Goal: Task Accomplishment & Management: Complete application form

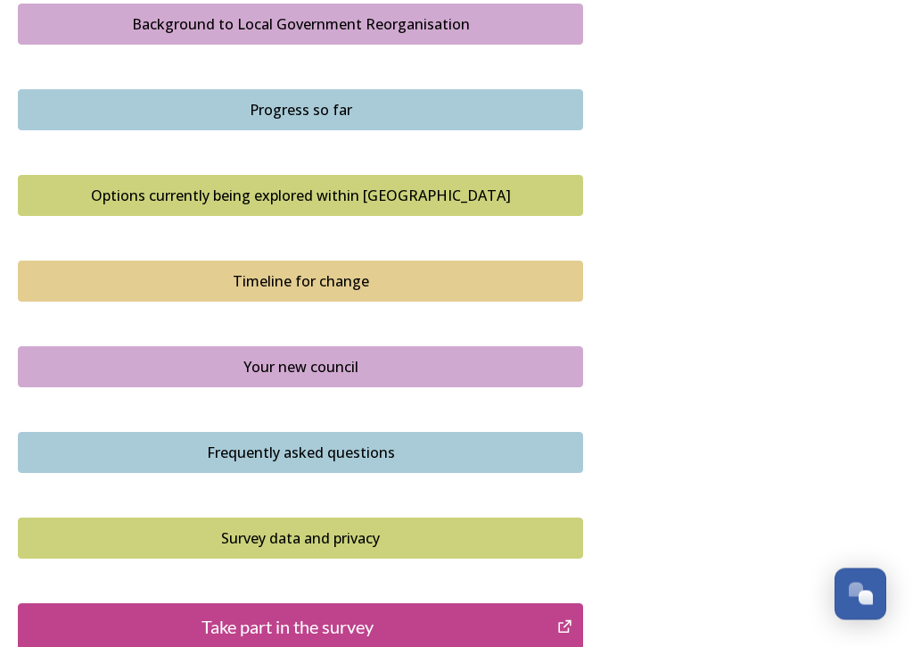
scroll to position [1086, 0]
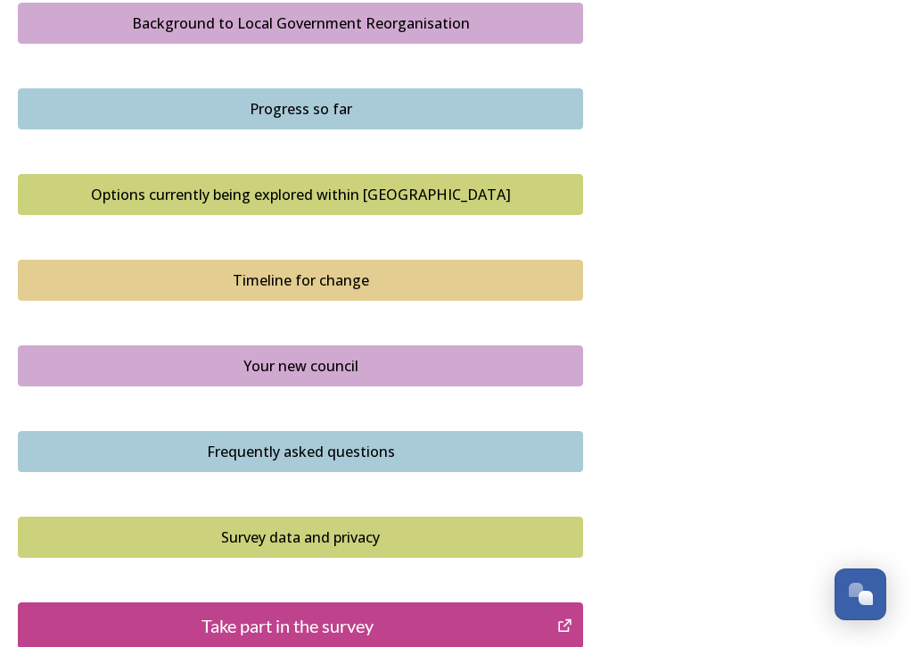
click at [325, 272] on div "Timeline for change" at bounding box center [301, 279] width 546 height 21
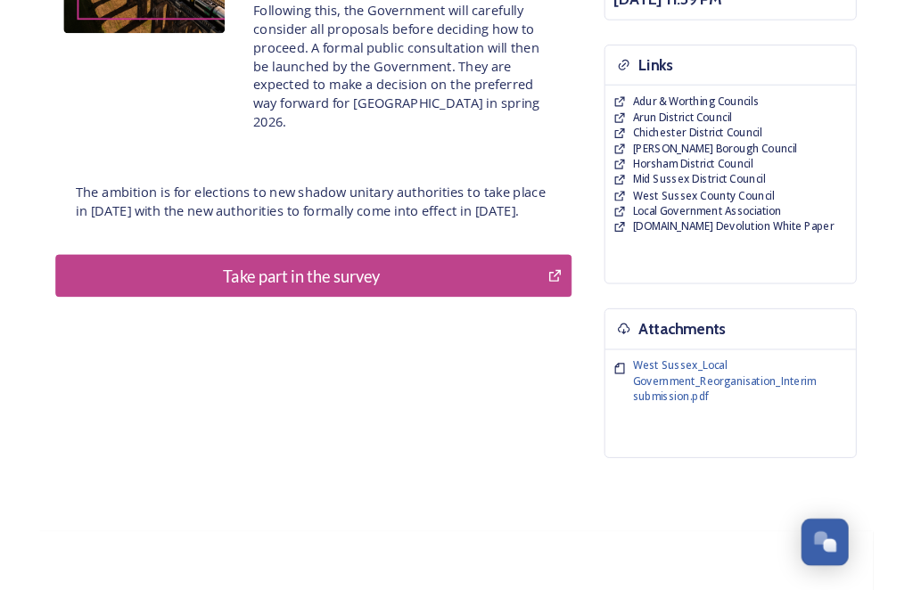
scroll to position [369, 0]
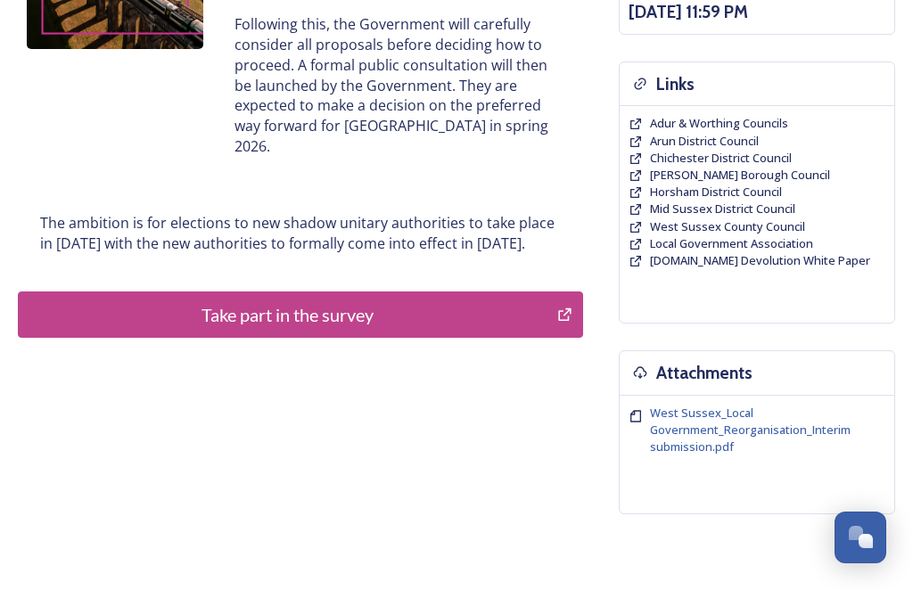
click at [527, 306] on div "Take part in the survey" at bounding box center [288, 314] width 520 height 27
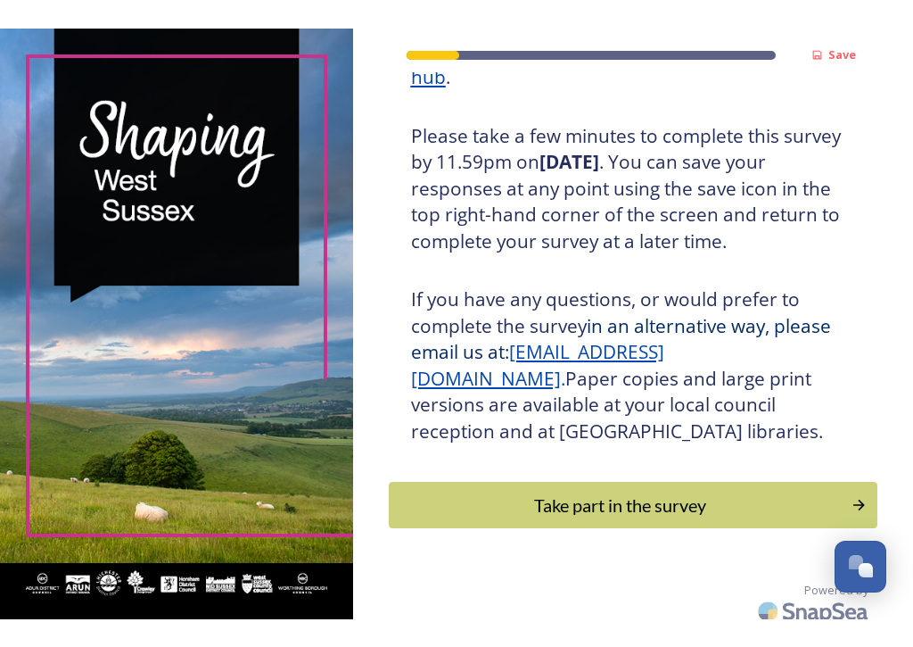
scroll to position [329, 0]
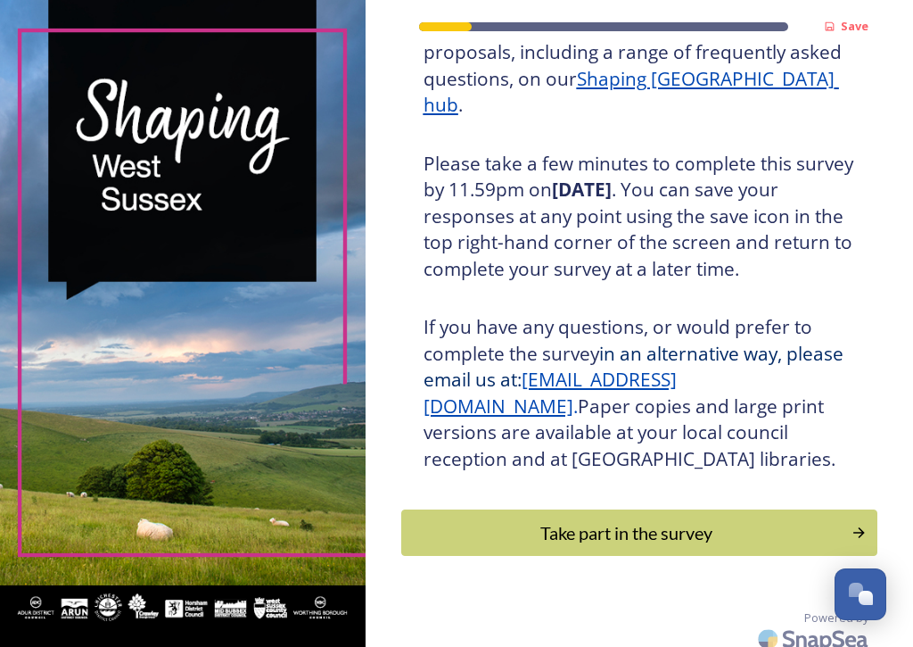
click at [733, 519] on div "Take part in the survey" at bounding box center [627, 532] width 432 height 27
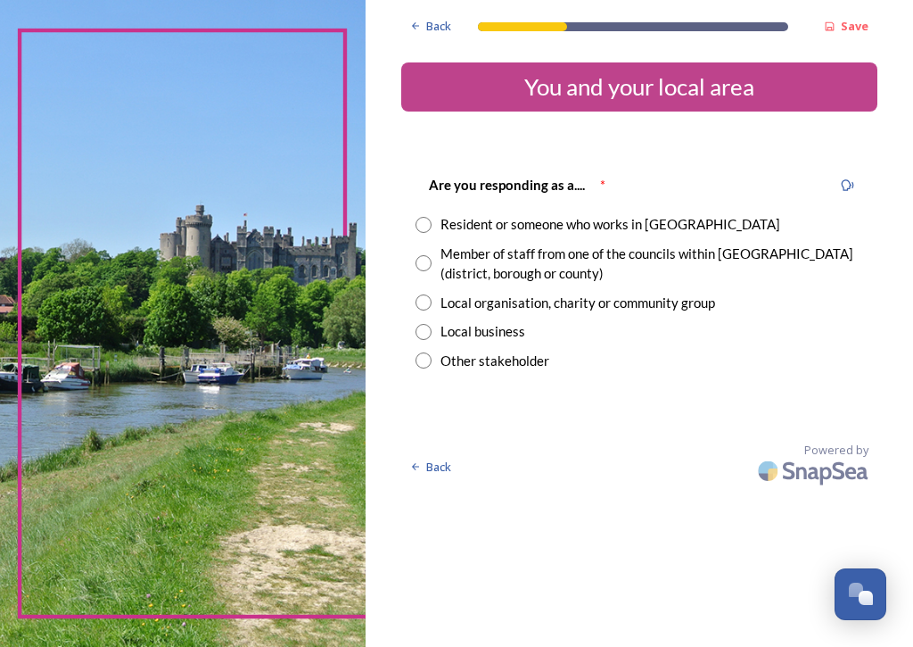
click at [428, 217] on input "radio" at bounding box center [424, 225] width 16 height 16
radio input "true"
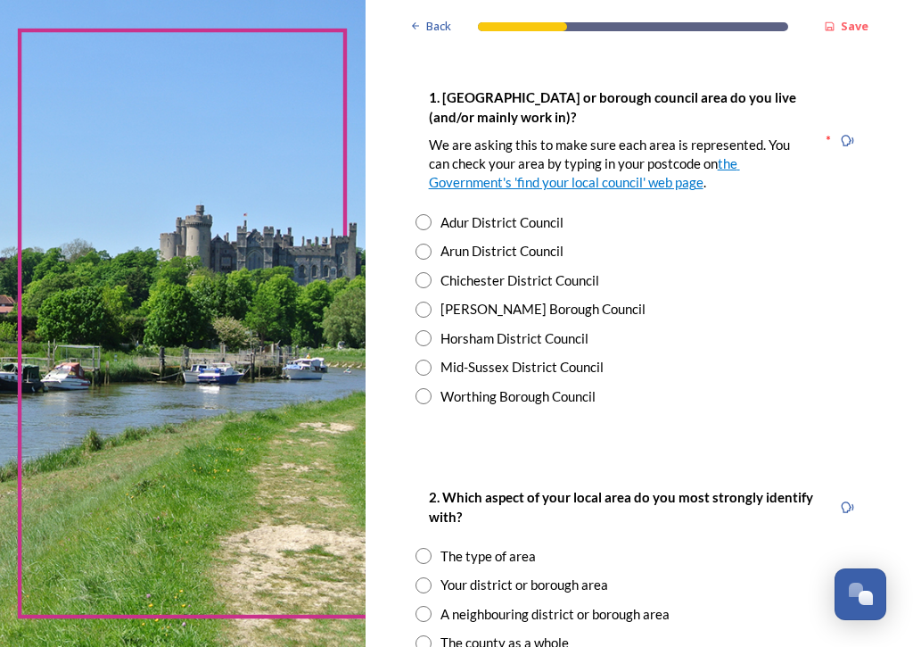
scroll to position [364, 0]
click at [429, 216] on input "radio" at bounding box center [424, 222] width 16 height 16
radio input "true"
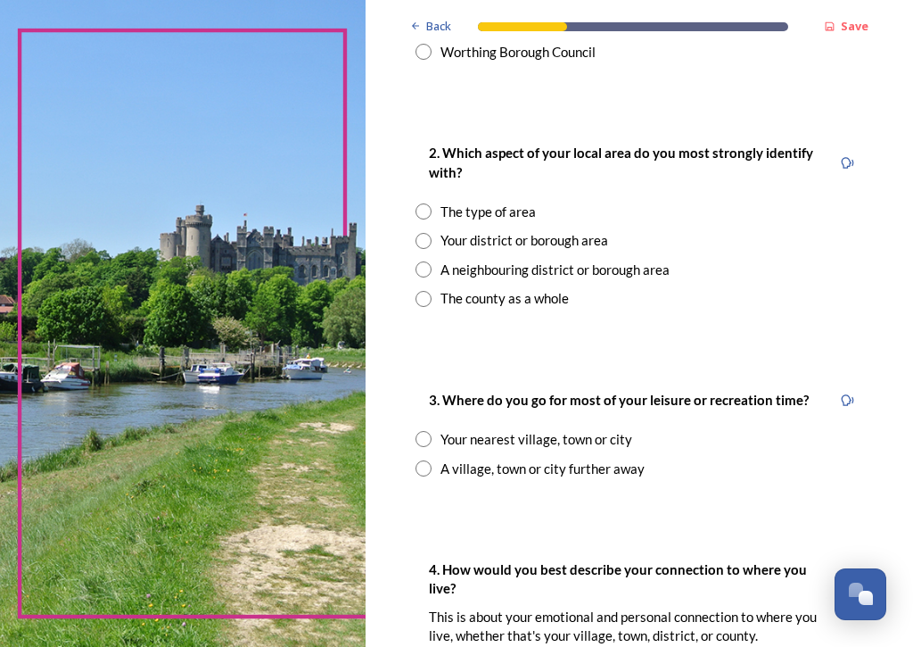
scroll to position [708, 0]
click at [420, 233] on input "radio" at bounding box center [424, 241] width 16 height 16
radio input "true"
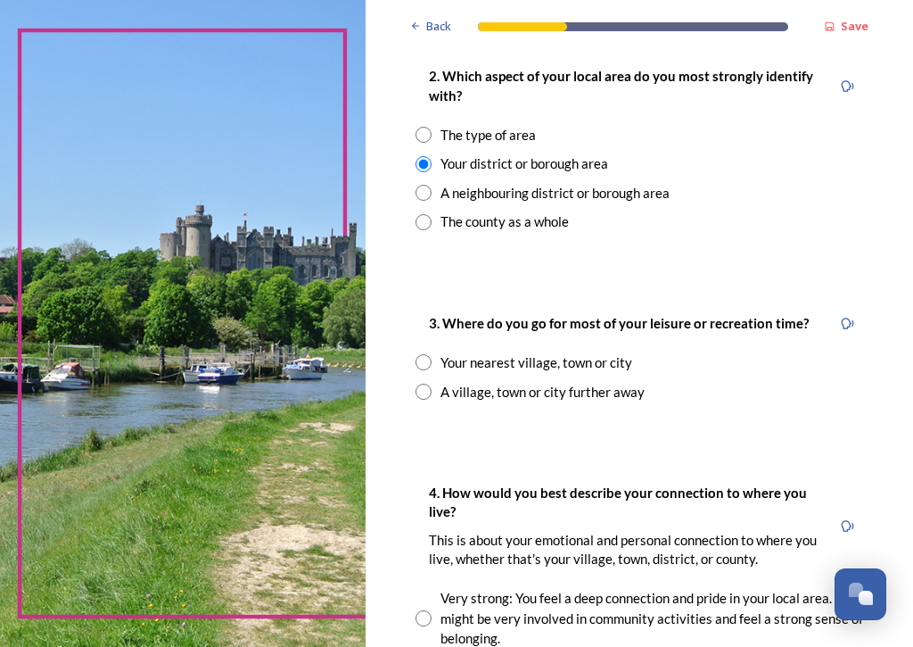
scroll to position [785, 0]
click at [424, 354] on input "radio" at bounding box center [424, 362] width 16 height 16
radio input "true"
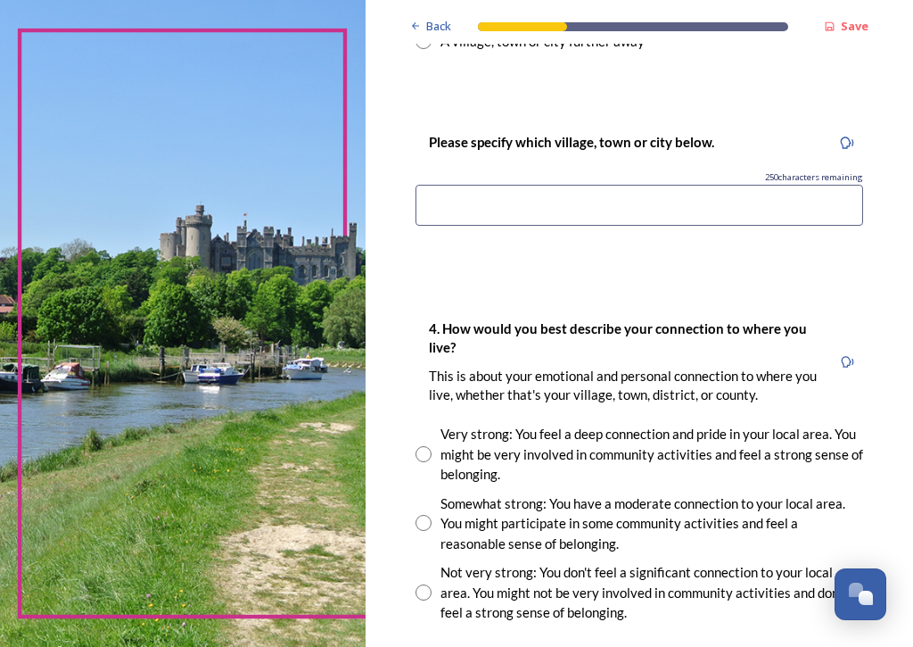
scroll to position [1136, 0]
click at [427, 201] on input at bounding box center [640, 204] width 448 height 41
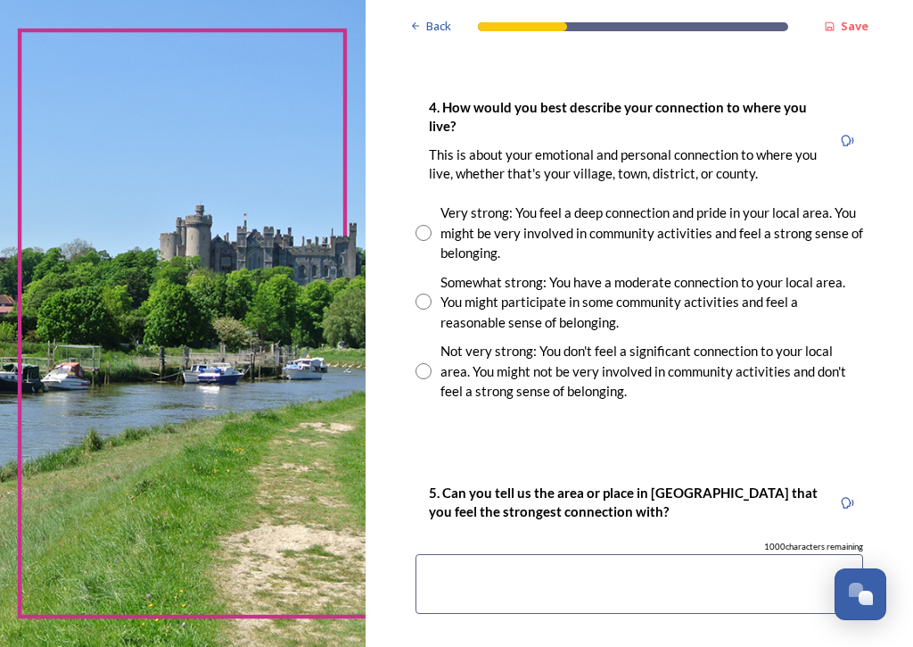
scroll to position [1379, 0]
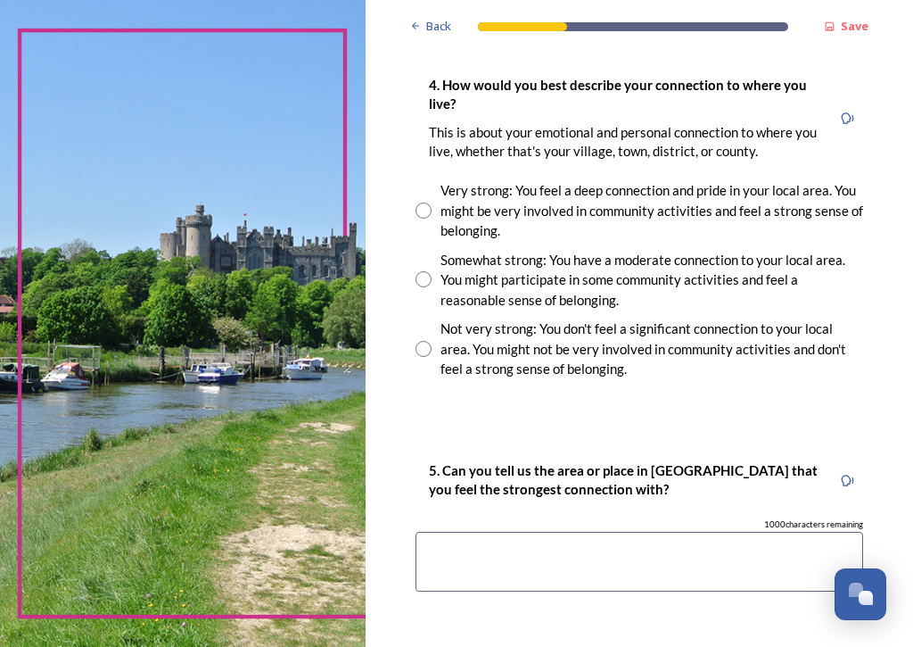
type input "Southwick"
click at [433, 190] on div "Very strong: You feel a deep connection and pride in your local area. You might…" at bounding box center [640, 210] width 448 height 61
radio input "true"
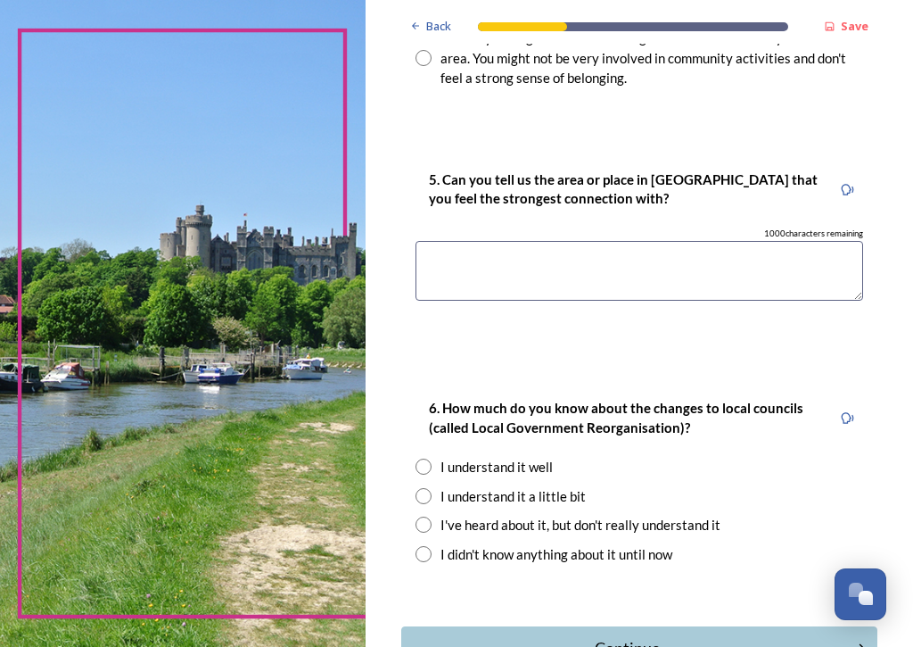
scroll to position [1669, 0]
click at [430, 241] on textarea at bounding box center [640, 271] width 448 height 60
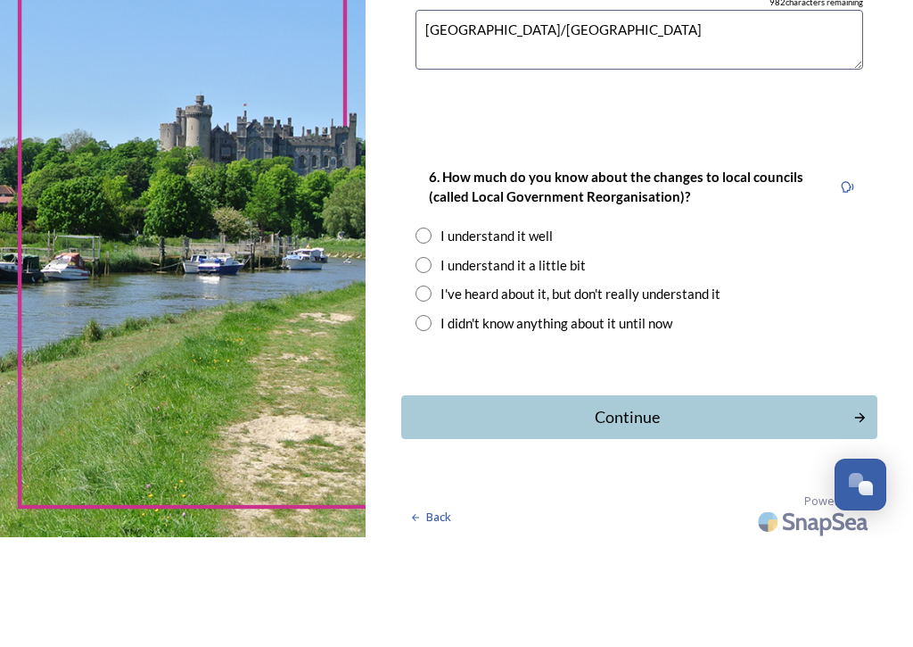
scroll to position [1790, 0]
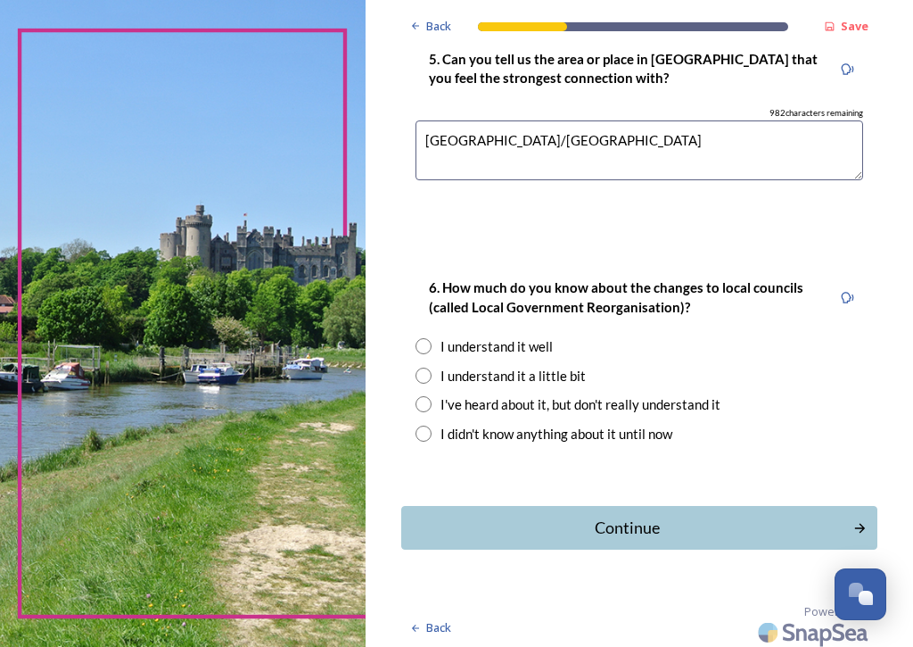
type textarea "Shoreham/Southwick"
click at [423, 367] on input "radio" at bounding box center [424, 375] width 16 height 16
radio input "true"
click at [631, 515] on div "Continue" at bounding box center [627, 527] width 433 height 24
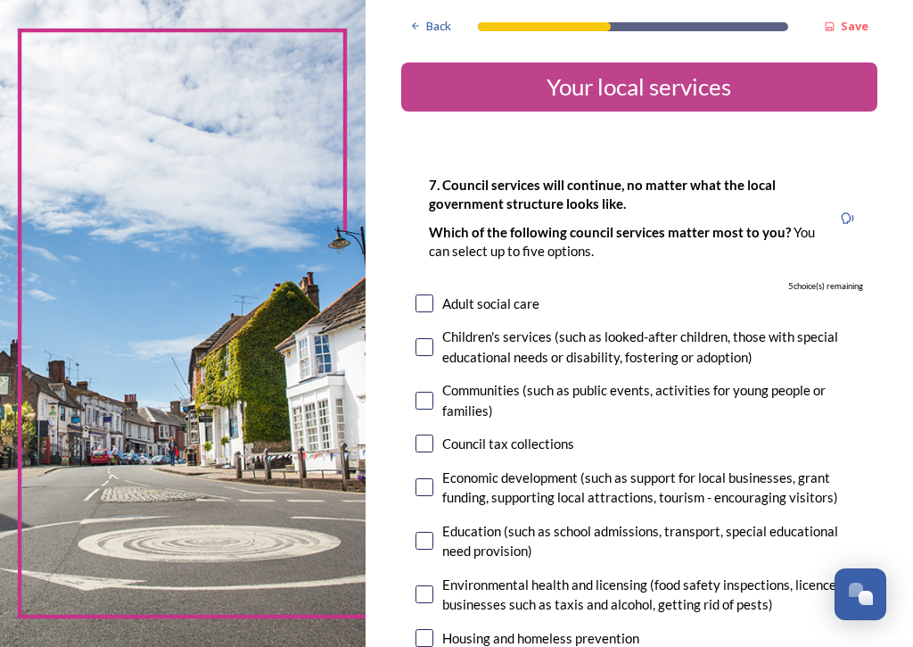
scroll to position [0, 0]
click at [424, 294] on input "checkbox" at bounding box center [425, 303] width 18 height 18
checkbox input "true"
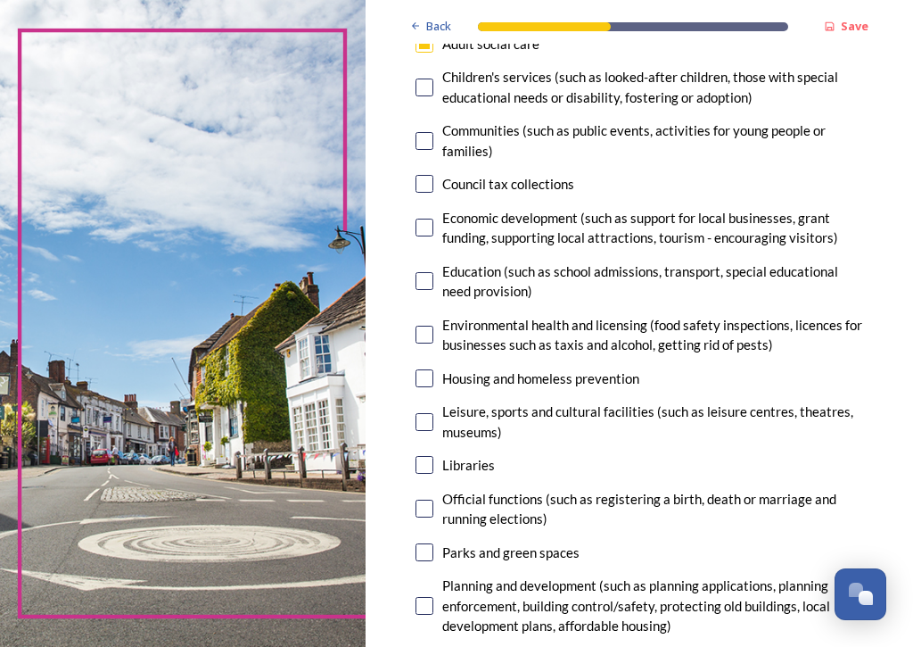
scroll to position [260, 0]
click at [424, 327] on input "checkbox" at bounding box center [425, 334] width 18 height 18
checkbox input "true"
click at [423, 455] on input "checkbox" at bounding box center [425, 464] width 18 height 18
checkbox input "true"
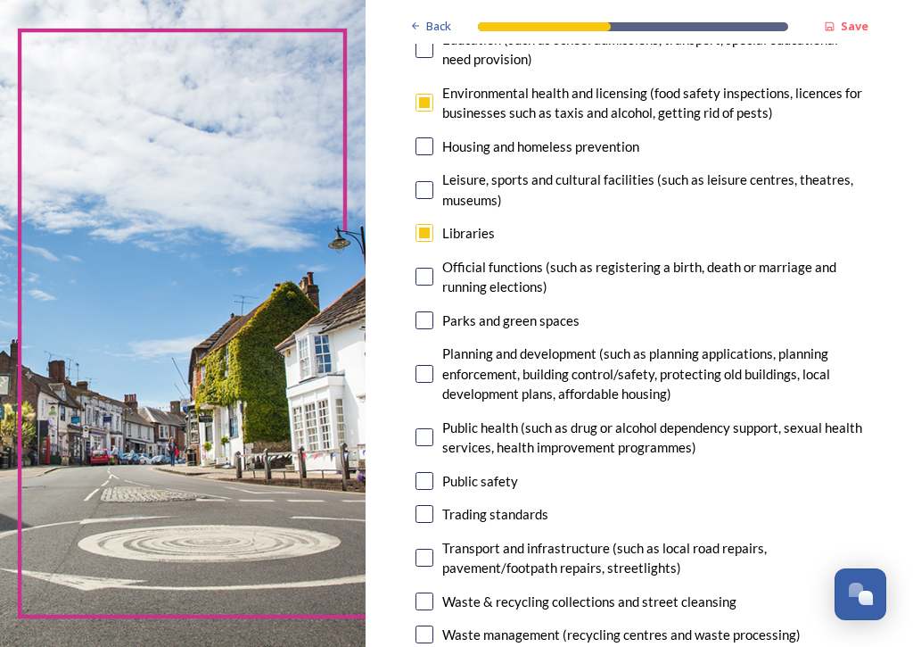
scroll to position [492, 0]
click at [426, 310] on input "checkbox" at bounding box center [425, 319] width 18 height 18
checkbox input "true"
click at [422, 364] on input "checkbox" at bounding box center [425, 373] width 18 height 18
checkbox input "true"
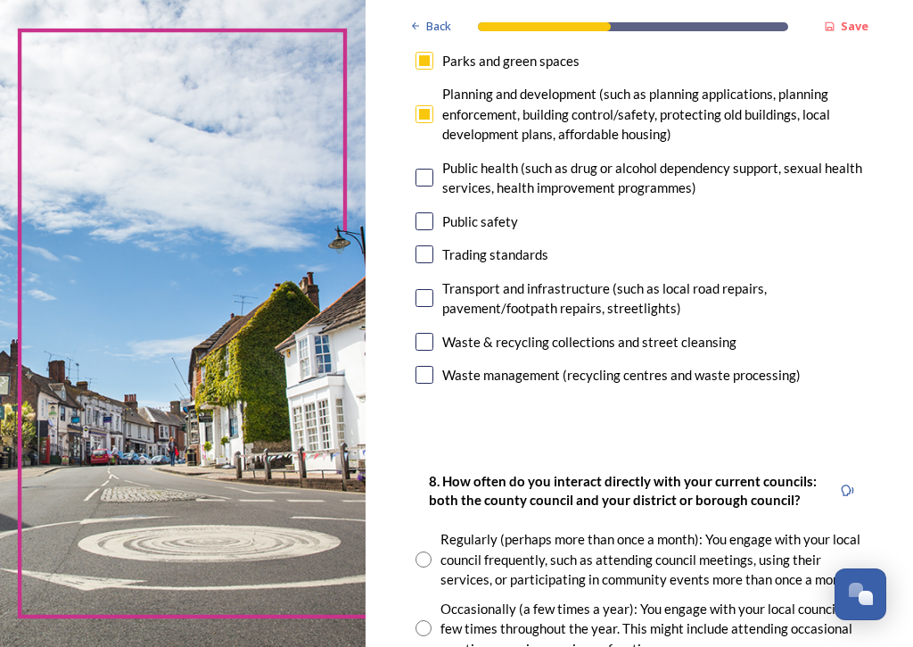
scroll to position [751, 0]
click at [424, 212] on input "checkbox" at bounding box center [425, 221] width 18 height 18
checkbox input "false"
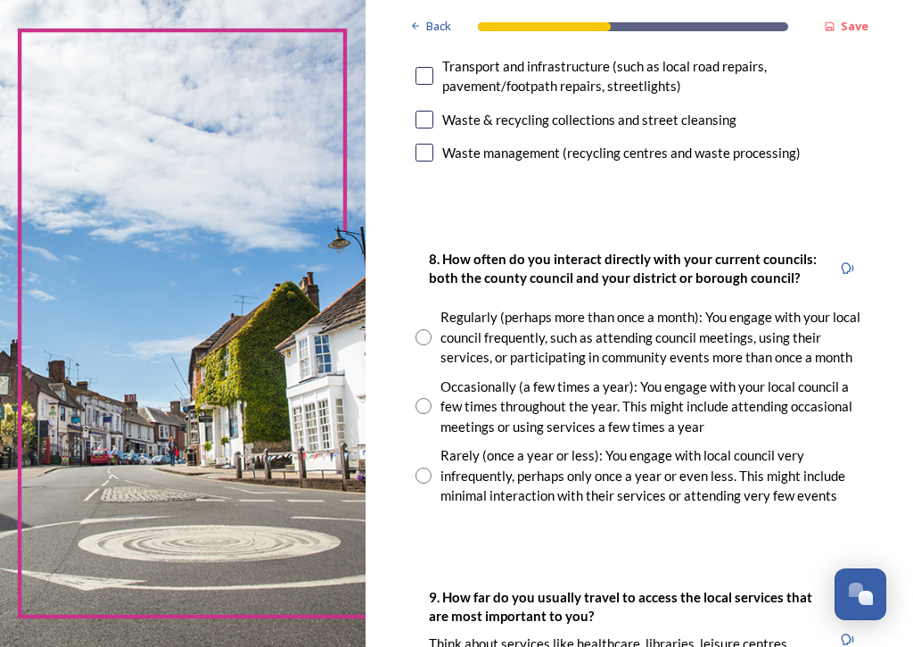
scroll to position [973, 0]
click at [431, 467] on input "radio" at bounding box center [424, 475] width 16 height 16
radio input "true"
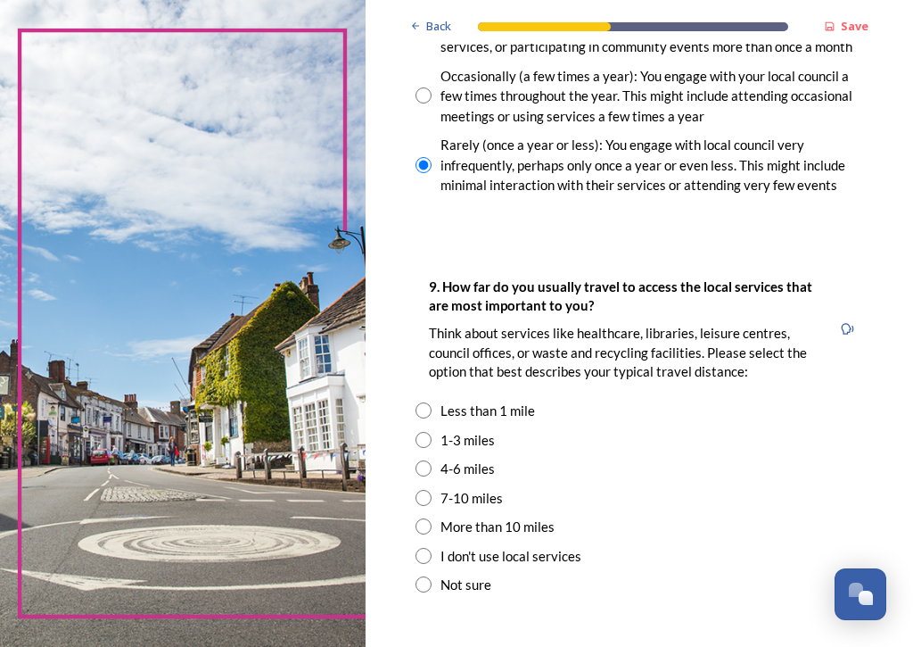
scroll to position [1283, 0]
click at [424, 460] on input "radio" at bounding box center [424, 468] width 16 height 16
radio input "true"
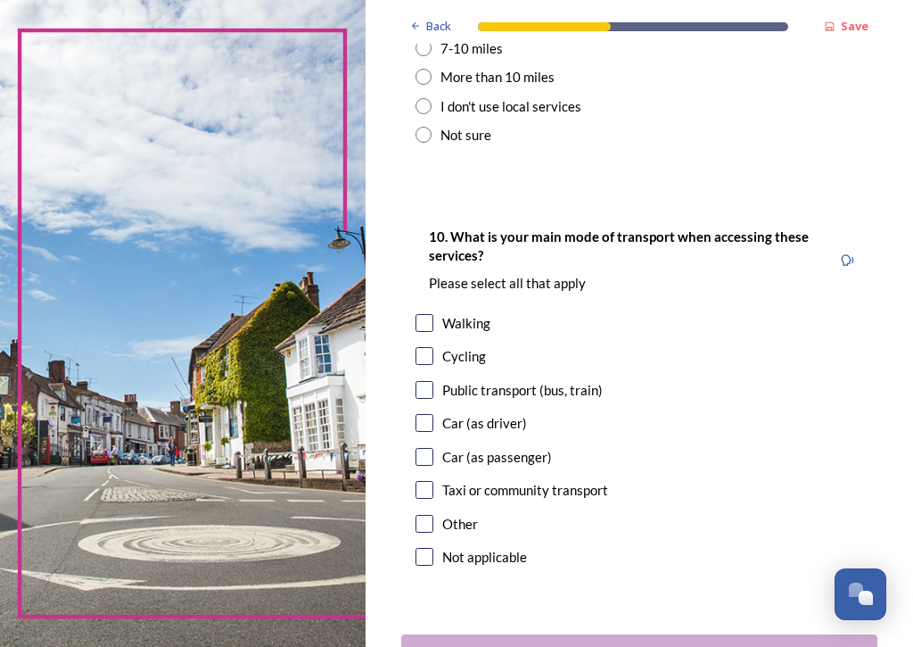
scroll to position [1733, 0]
click at [433, 381] on input "checkbox" at bounding box center [425, 390] width 18 height 18
checkbox input "true"
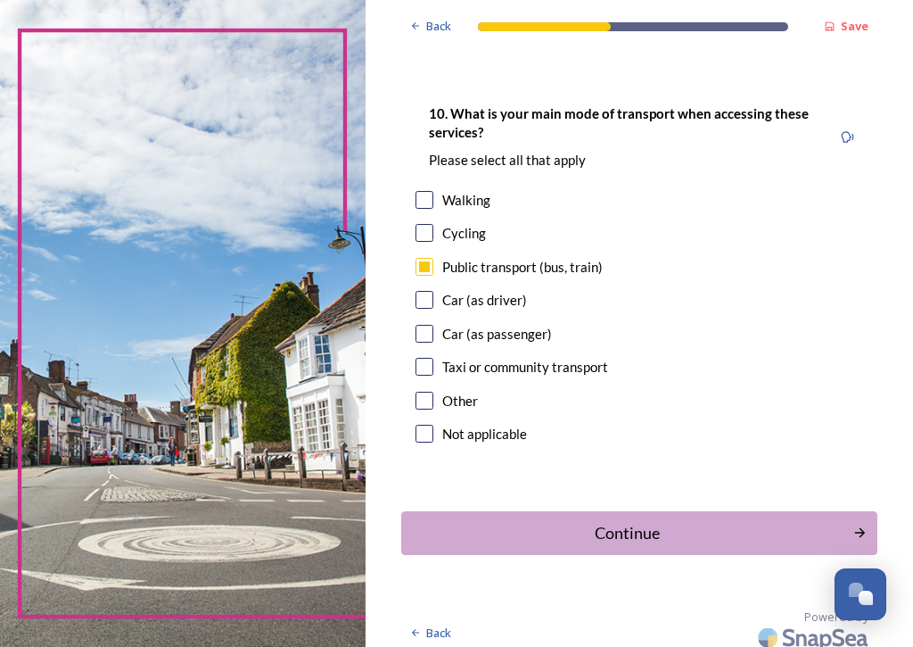
scroll to position [1855, 0]
click at [426, 358] on input "checkbox" at bounding box center [425, 367] width 18 height 18
checkbox input "true"
click at [671, 522] on div "Continue" at bounding box center [627, 534] width 433 height 24
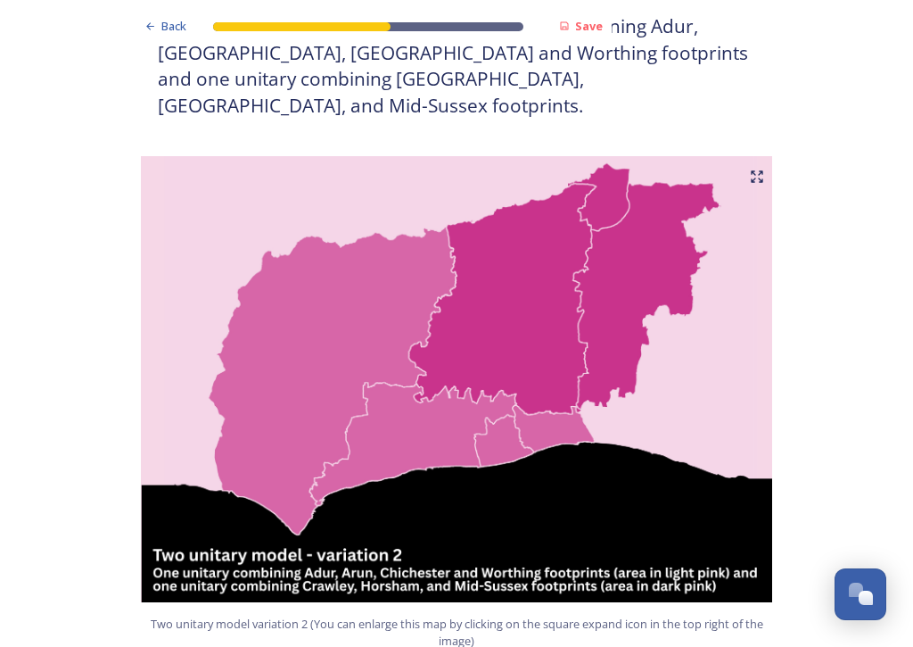
scroll to position [1769, 0]
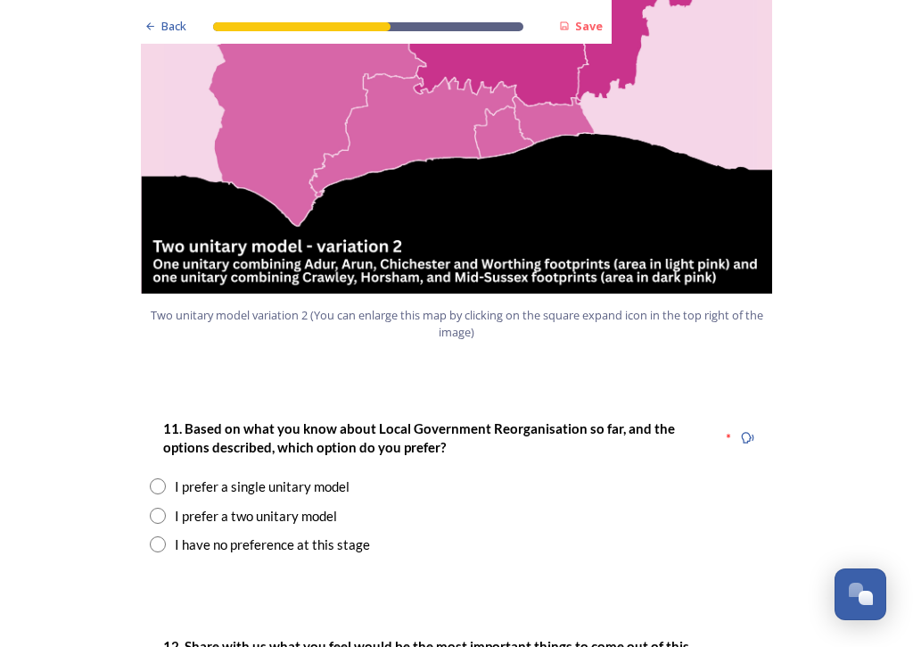
scroll to position [2091, 0]
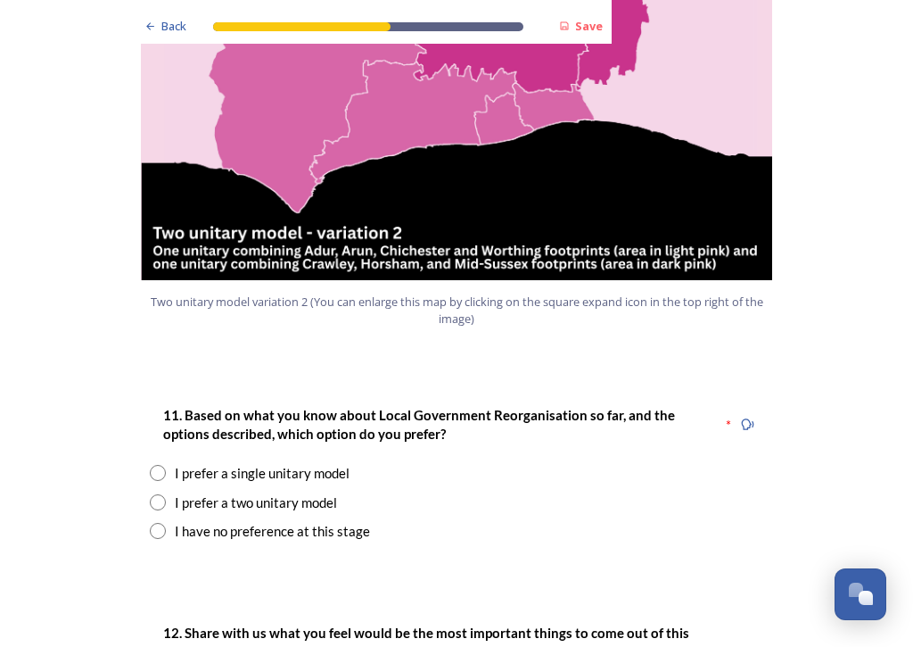
click at [157, 465] on input "radio" at bounding box center [158, 473] width 16 height 16
radio input "true"
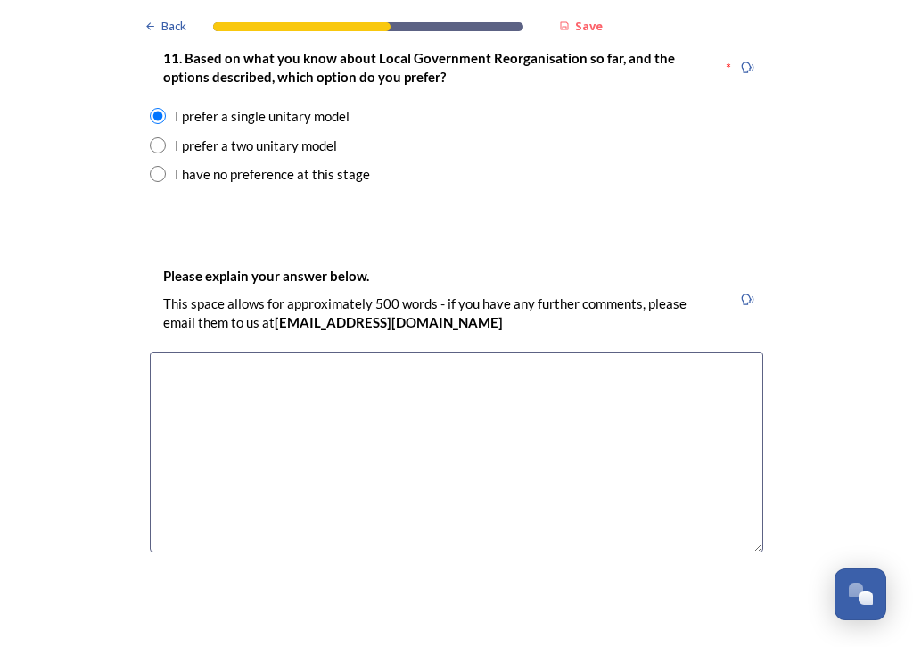
scroll to position [2449, 0]
click at [164, 350] on textarea at bounding box center [457, 450] width 614 height 201
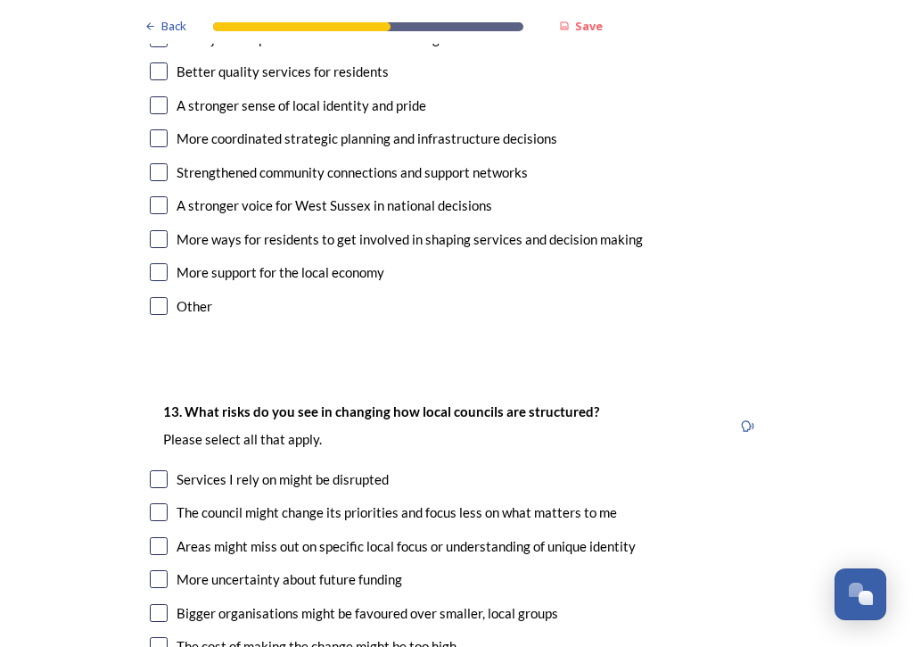
scroll to position [3223, 0]
click at [166, 470] on input "checkbox" at bounding box center [159, 479] width 18 height 18
checkbox input "true"
click at [161, 503] on input "checkbox" at bounding box center [159, 512] width 18 height 18
checkbox input "true"
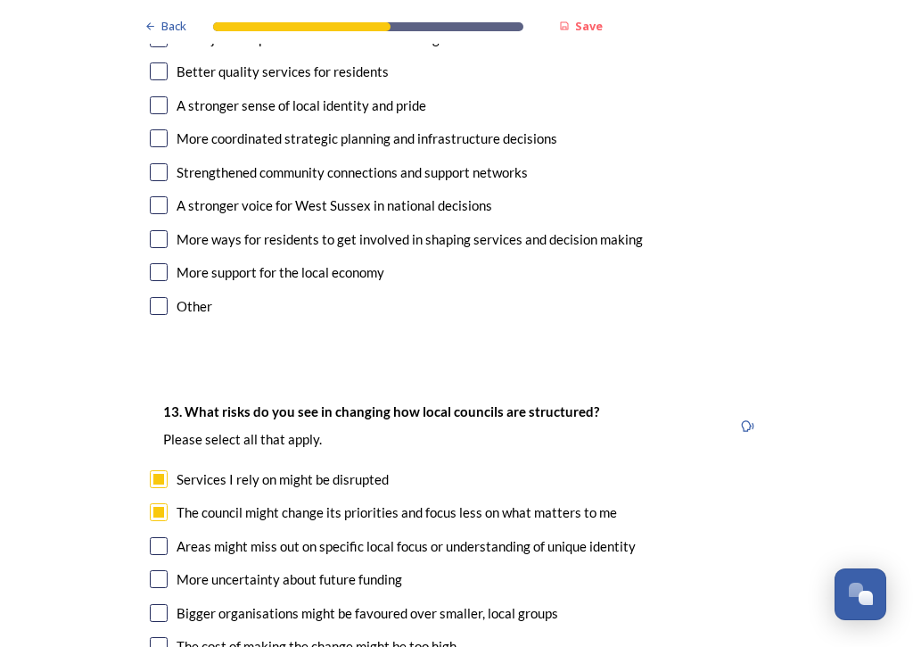
click at [167, 537] on input "checkbox" at bounding box center [159, 546] width 18 height 18
checkbox input "true"
click at [162, 570] on input "checkbox" at bounding box center [159, 579] width 18 height 18
checkbox input "true"
click at [163, 589] on input "checkbox" at bounding box center [159, 646] width 18 height 18
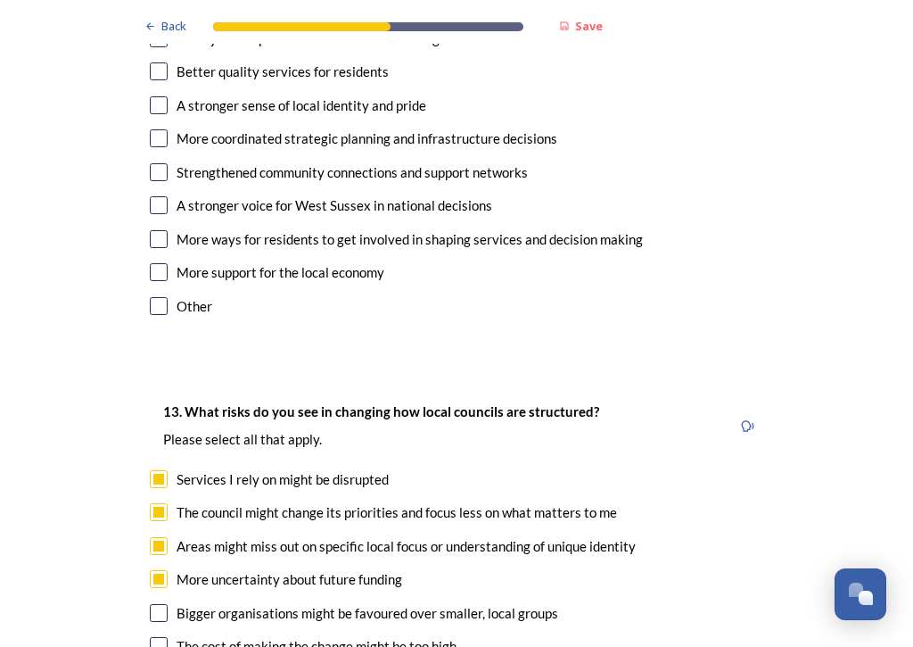
checkbox input "true"
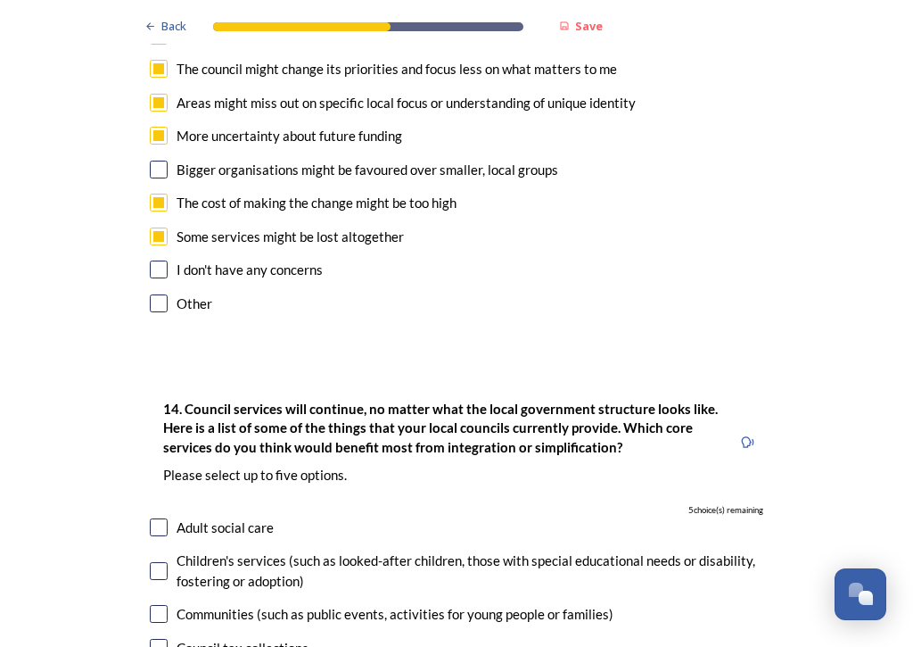
scroll to position [3666, 0]
click at [164, 562] on input "checkbox" at bounding box center [159, 571] width 18 height 18
checkbox input "true"
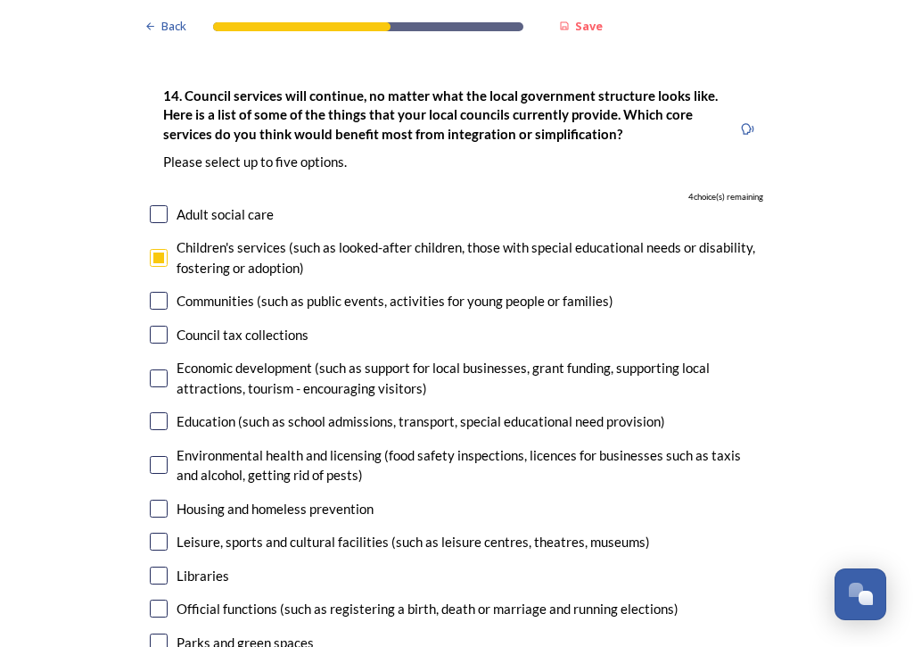
scroll to position [3980, 0]
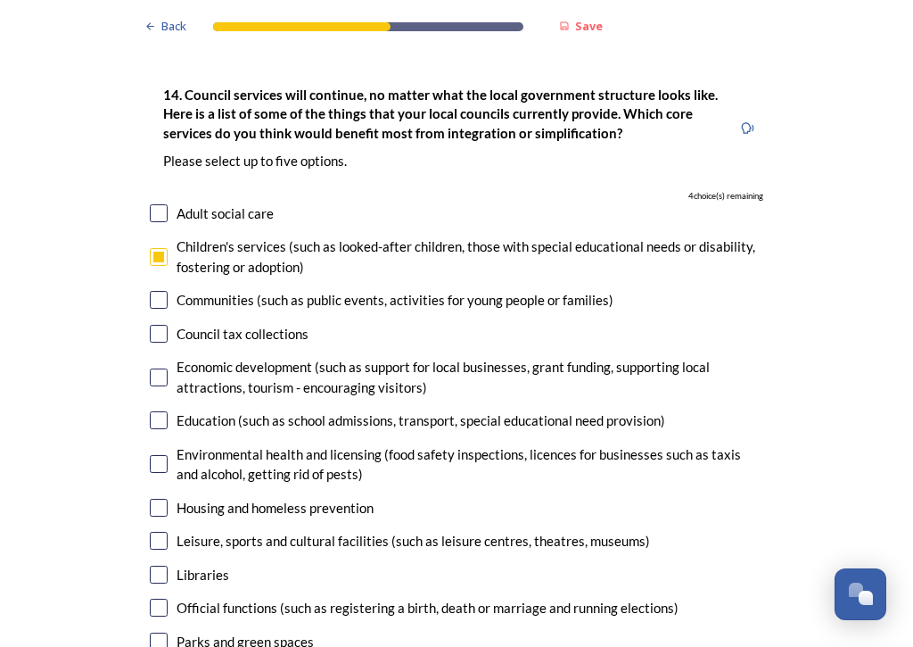
click at [161, 411] on input "checkbox" at bounding box center [159, 420] width 18 height 18
checkbox input "true"
click at [159, 531] on input "checkbox" at bounding box center [159, 540] width 18 height 18
checkbox input "true"
click at [166, 589] on input "checkbox" at bounding box center [159, 641] width 18 height 18
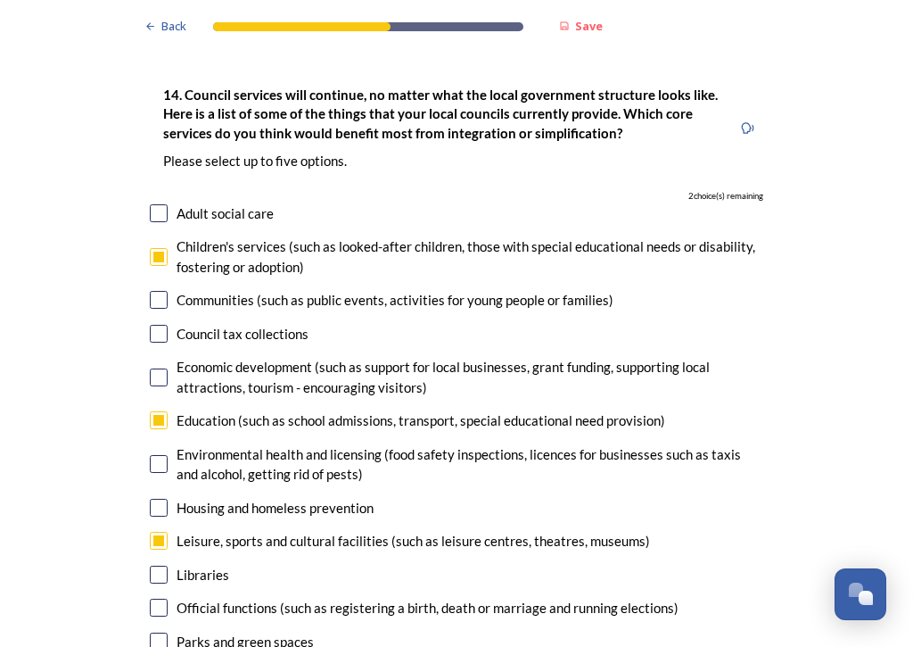
checkbox input "true"
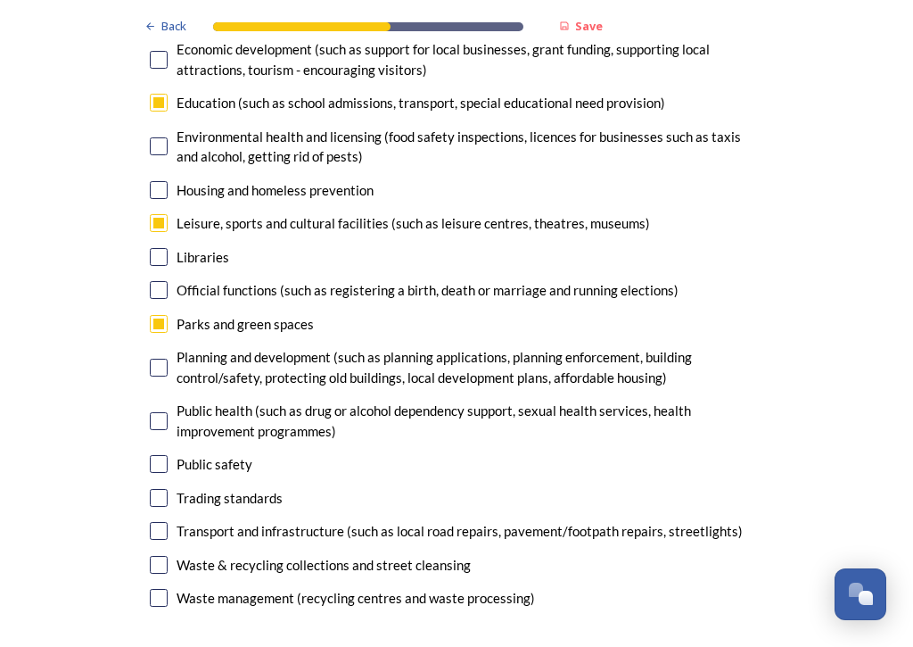
scroll to position [4297, 0]
click at [160, 358] on input "checkbox" at bounding box center [159, 367] width 18 height 18
checkbox input "true"
click at [161, 455] on input "checkbox" at bounding box center [159, 464] width 18 height 18
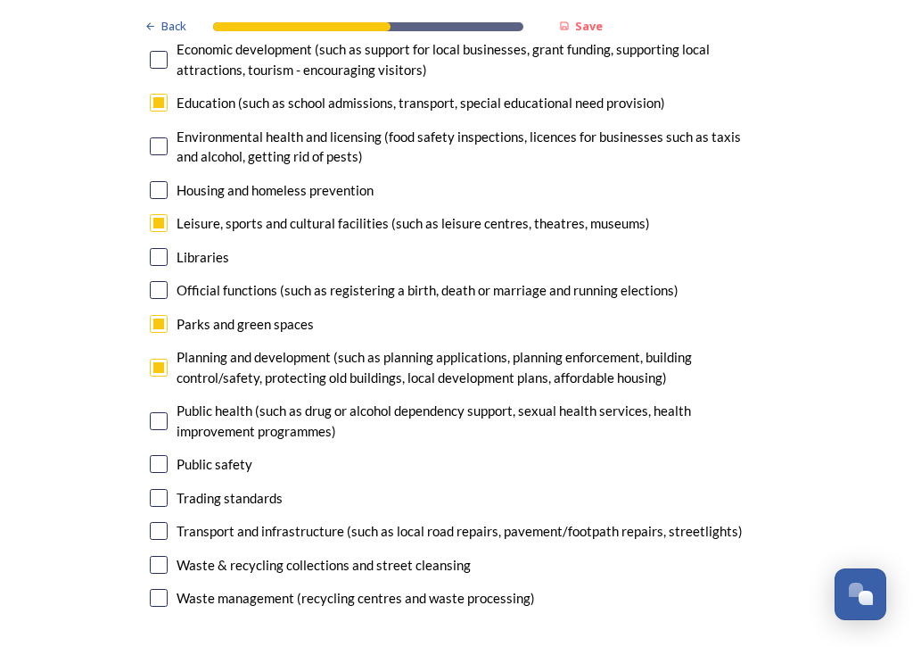
click at [155, 455] on input "checkbox" at bounding box center [159, 464] width 18 height 18
checkbox input "false"
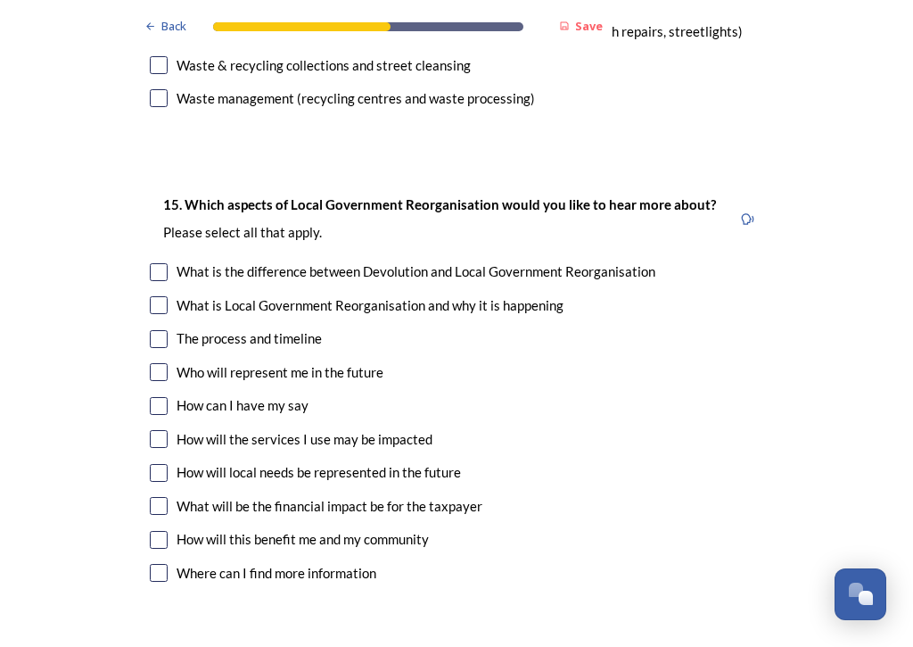
scroll to position [4797, 0]
click at [165, 330] on input "checkbox" at bounding box center [159, 339] width 18 height 18
checkbox input "true"
click at [155, 363] on input "checkbox" at bounding box center [159, 372] width 18 height 18
checkbox input "true"
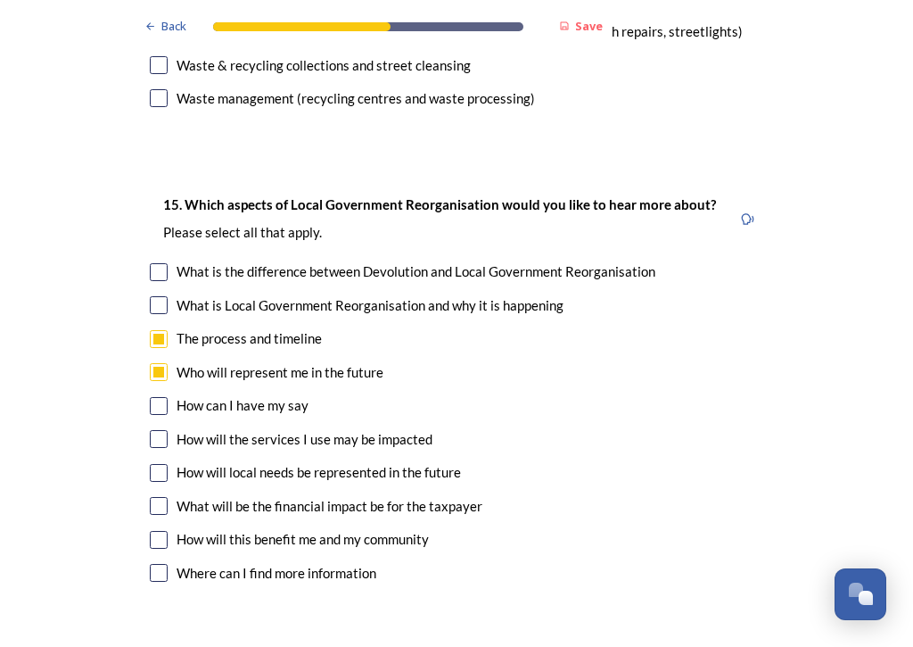
click at [155, 430] on input "checkbox" at bounding box center [159, 439] width 18 height 18
checkbox input "true"
click at [160, 464] on input "checkbox" at bounding box center [159, 473] width 18 height 18
checkbox input "true"
click at [165, 531] on input "checkbox" at bounding box center [159, 540] width 18 height 18
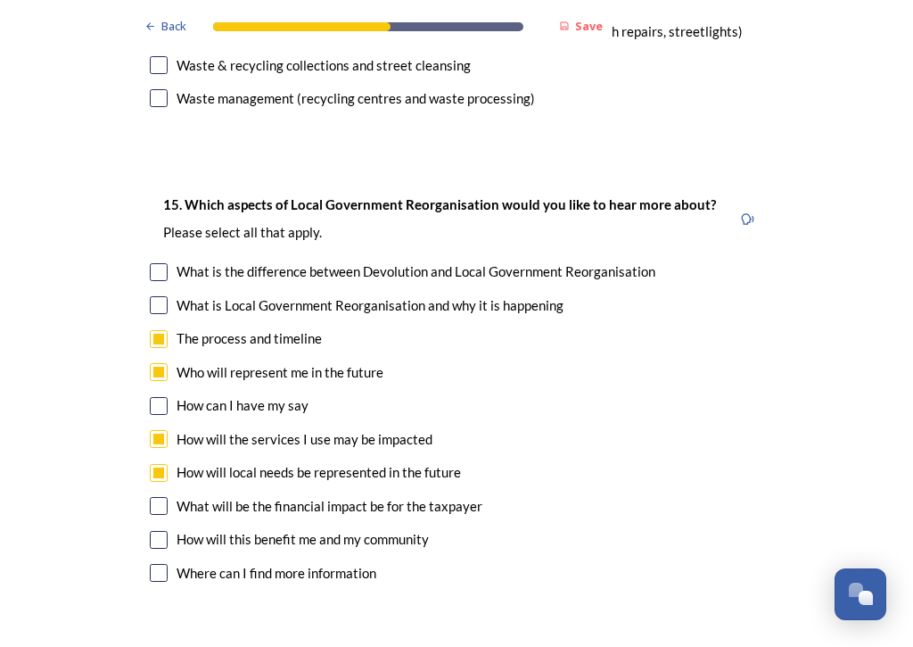
checkbox input "true"
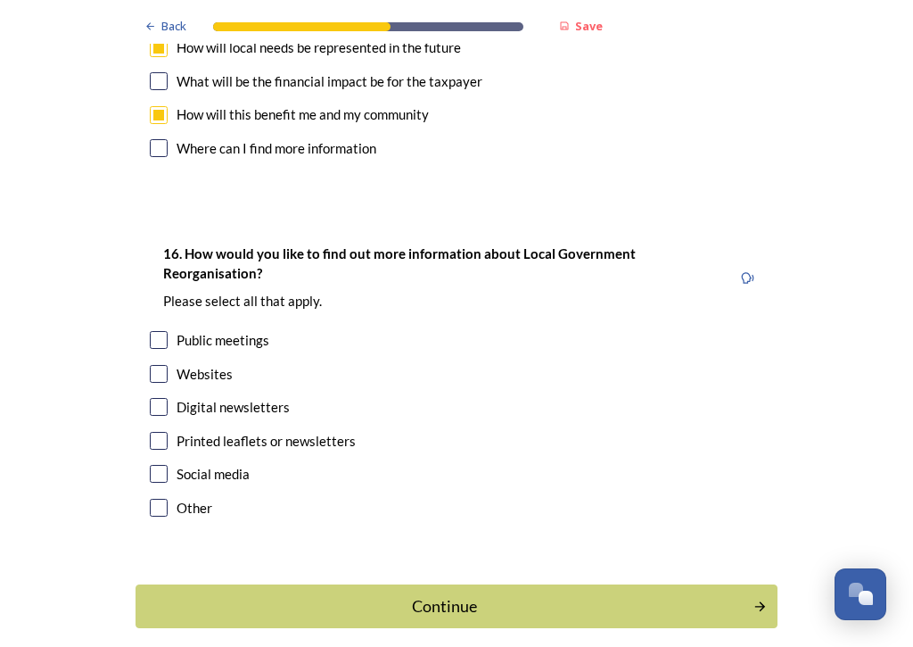
scroll to position [5220, 0]
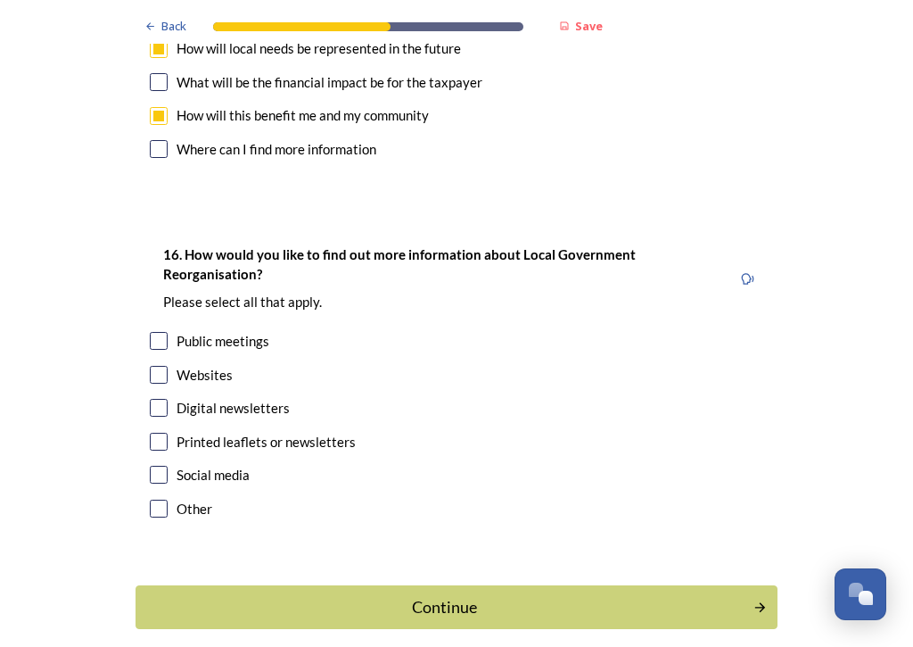
click at [165, 399] on input "checkbox" at bounding box center [159, 408] width 18 height 18
checkbox input "true"
click at [456, 589] on div "Continue" at bounding box center [444, 607] width 598 height 24
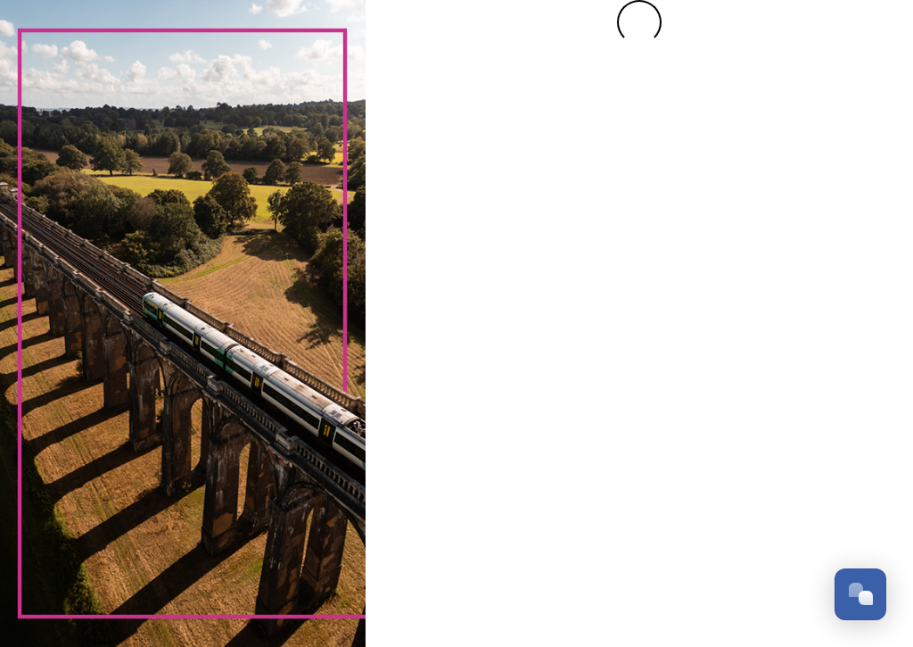
scroll to position [0, 0]
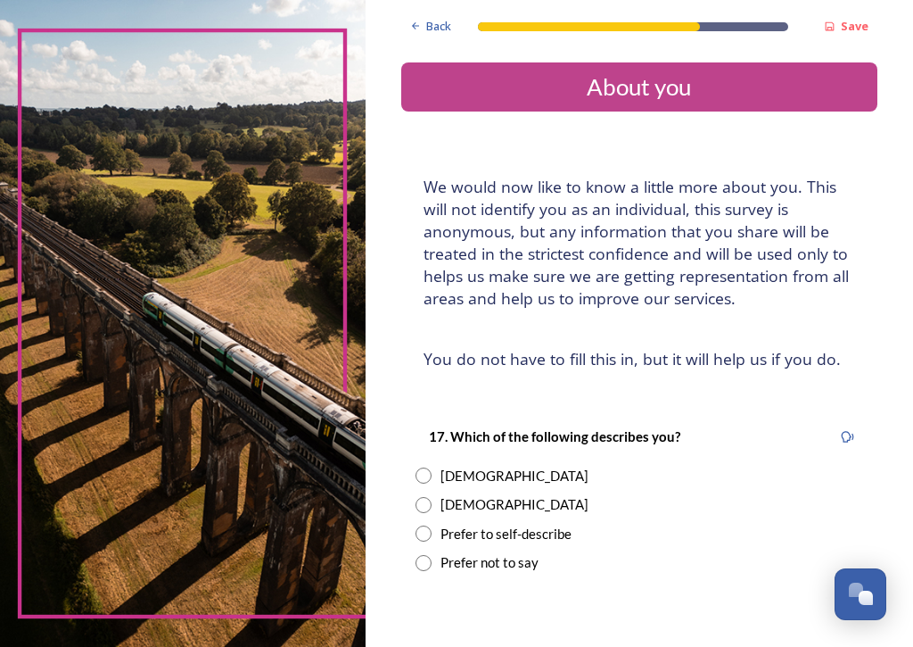
click at [422, 468] on input "radio" at bounding box center [424, 475] width 16 height 16
radio input "true"
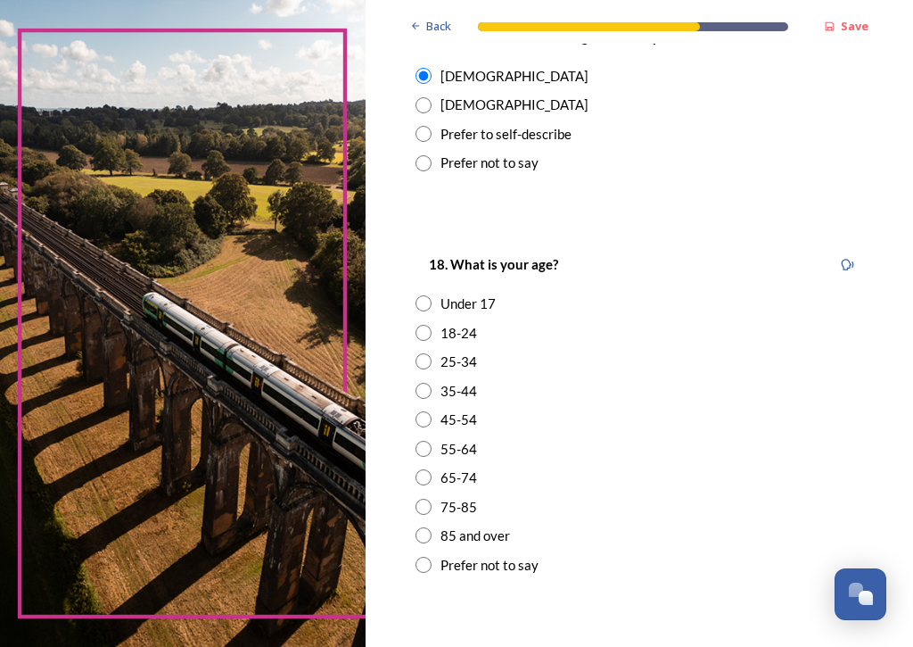
scroll to position [400, 0]
click at [424, 498] on input "radio" at bounding box center [424, 506] width 16 height 16
radio input "true"
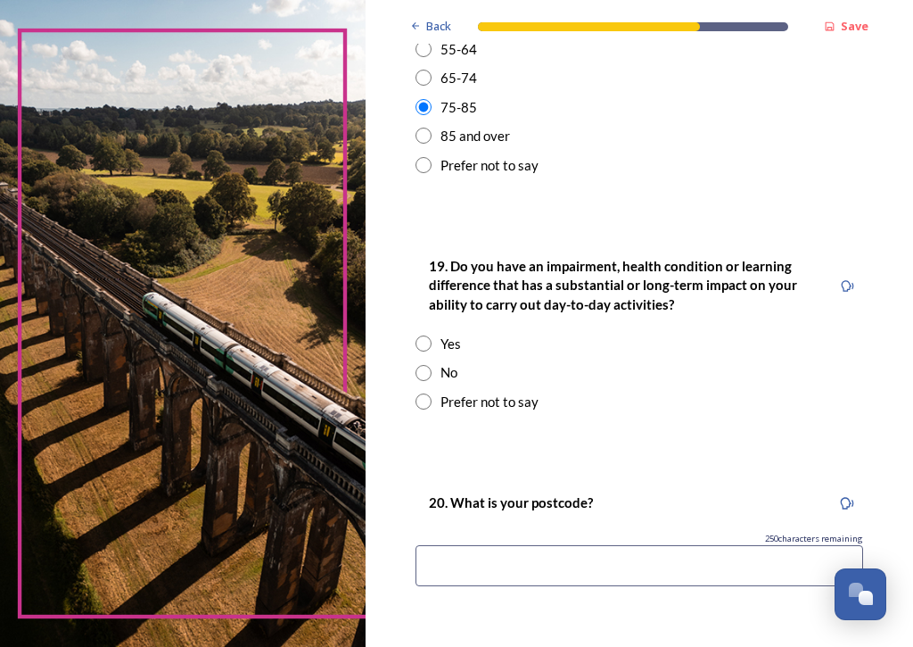
scroll to position [799, 0]
click at [427, 365] on input "radio" at bounding box center [424, 373] width 16 height 16
radio input "true"
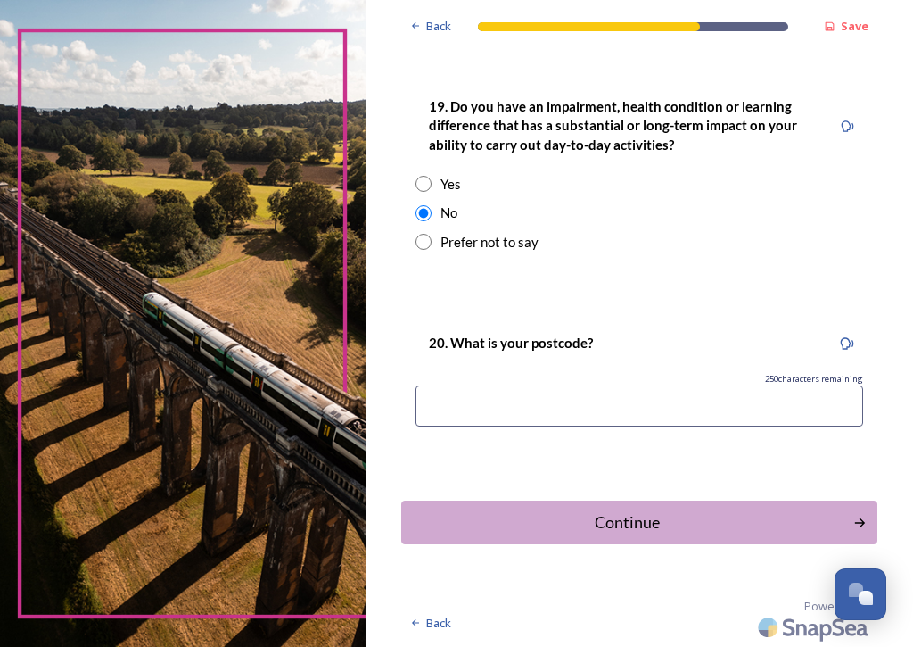
scroll to position [959, 0]
click at [431, 393] on input at bounding box center [640, 405] width 448 height 41
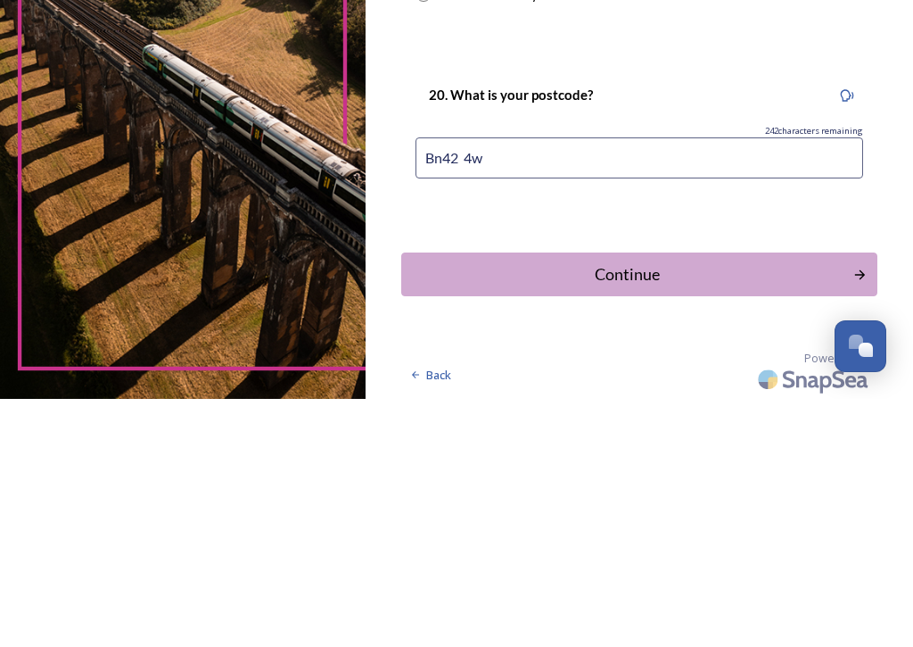
type input "Bn42 4wd"
click at [673, 510] on div "Continue" at bounding box center [627, 522] width 433 height 24
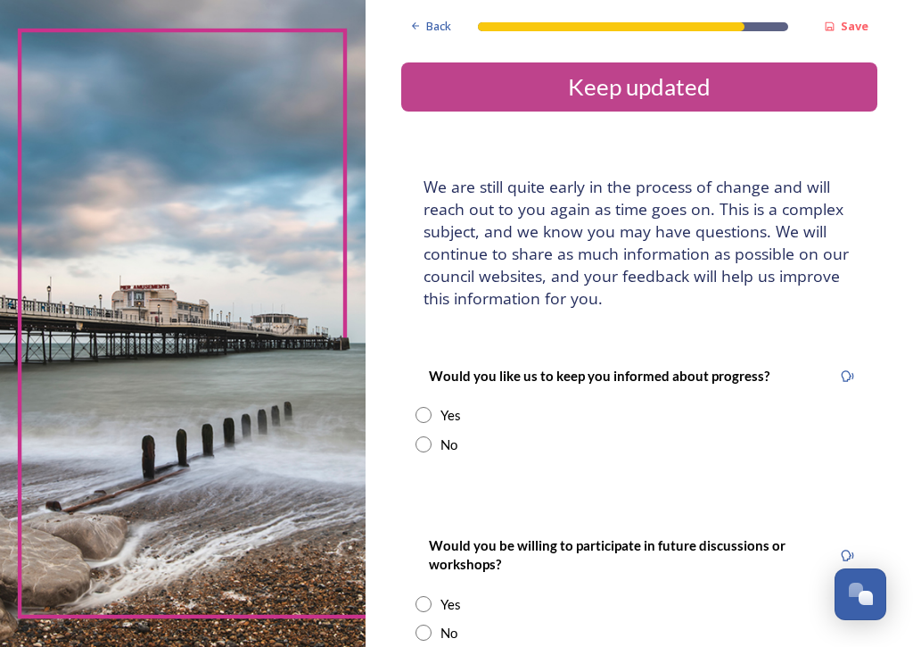
click at [429, 407] on input "radio" at bounding box center [424, 415] width 16 height 16
radio input "true"
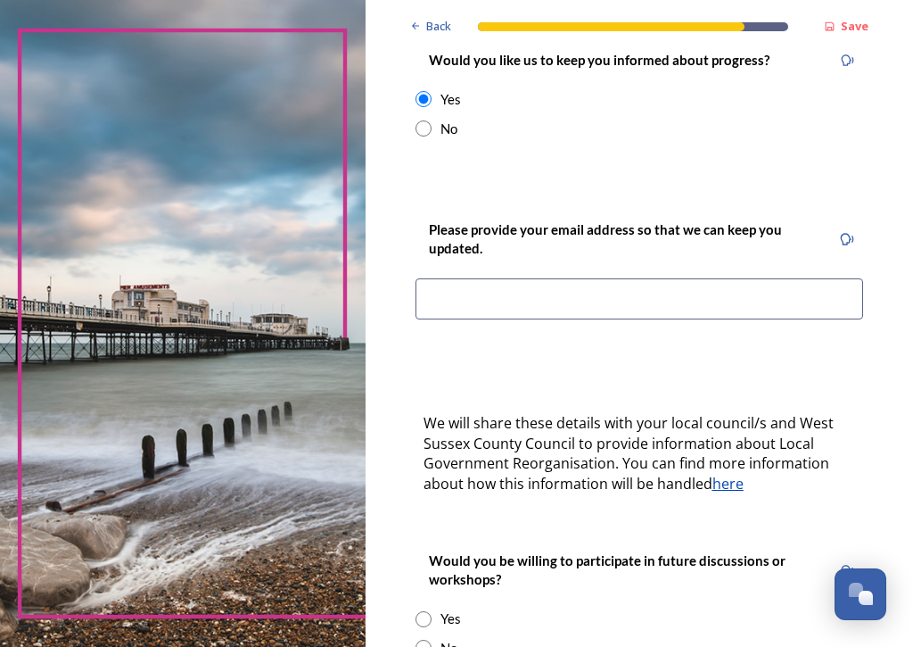
scroll to position [316, 0]
click at [427, 285] on input at bounding box center [640, 298] width 448 height 41
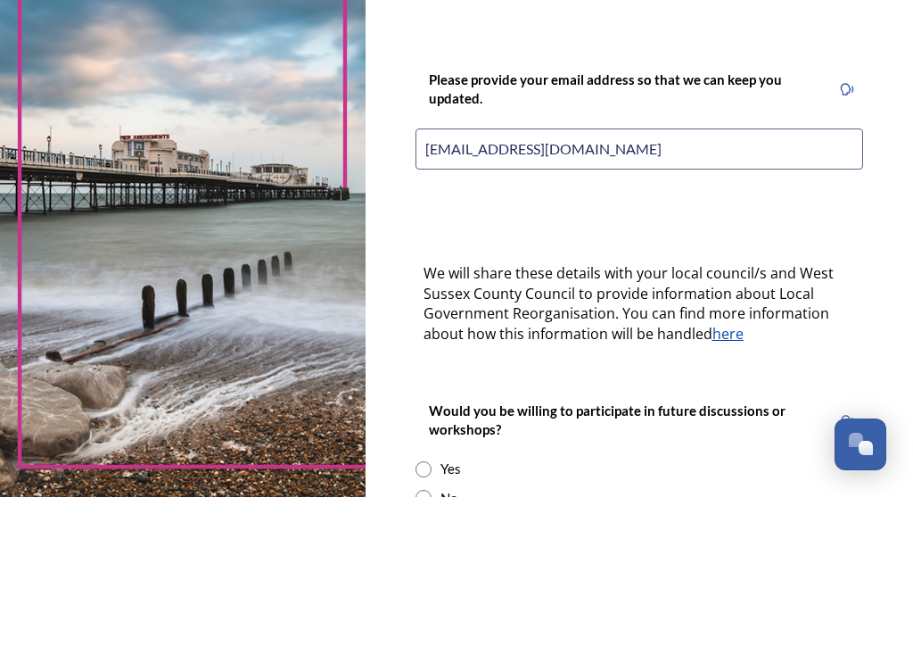
type input "Downsway66@btinternet.com"
click at [479, 208] on div "Back Save Keep updated We are still quite early in the process of change and wi…" at bounding box center [639, 275] width 476 height 1182
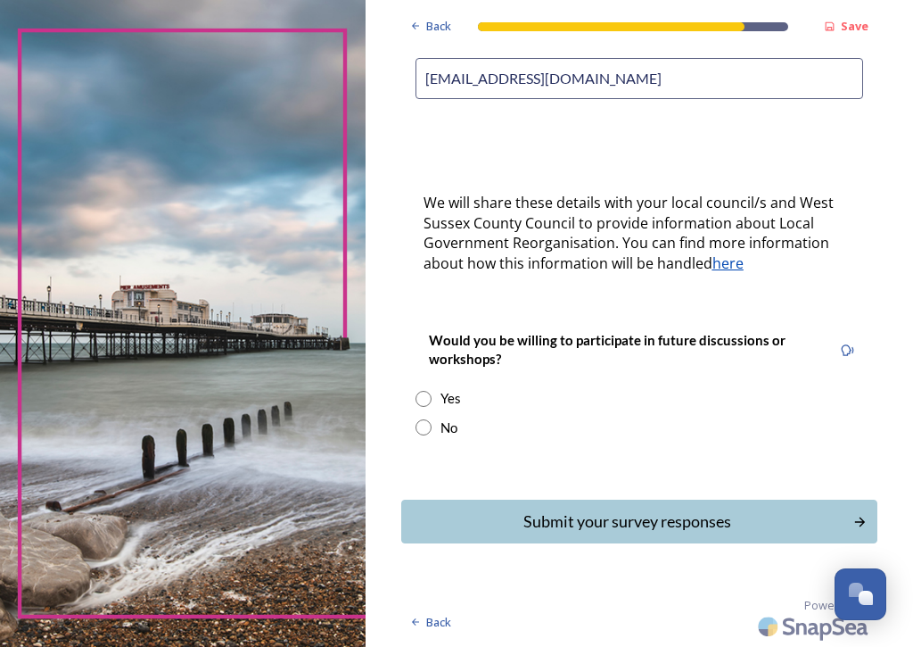
scroll to position [540, 0]
click at [428, 419] on input "radio" at bounding box center [424, 427] width 16 height 16
radio input "true"
click at [853, 508] on button "Submit your survey responses" at bounding box center [639, 521] width 476 height 44
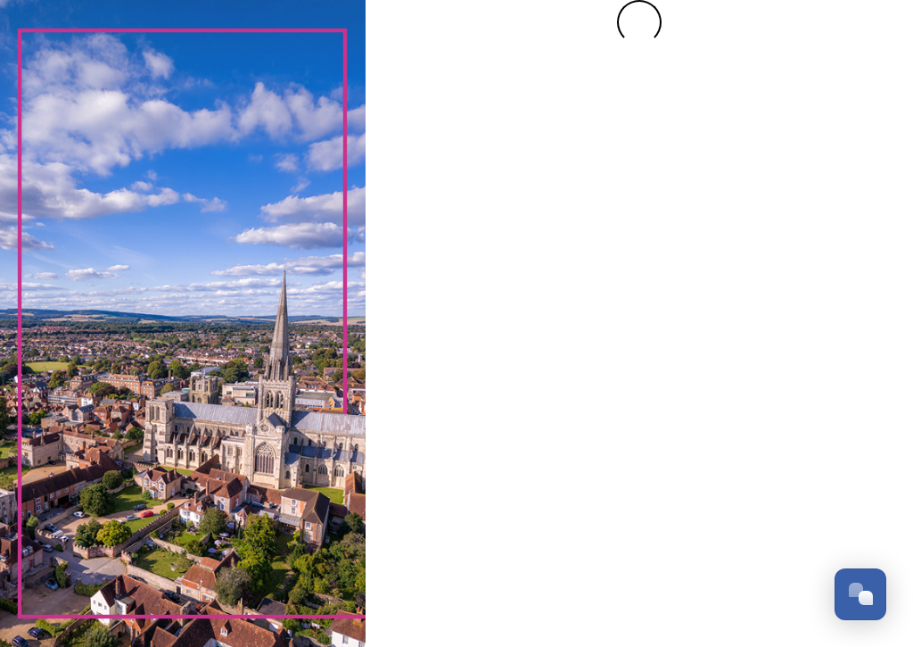
scroll to position [0, 0]
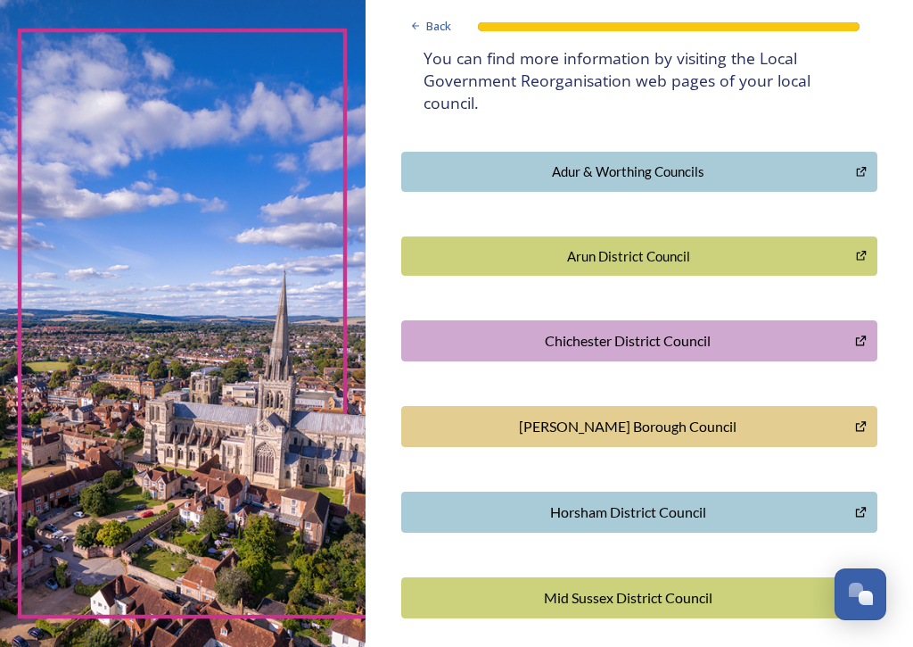
click at [910, 540] on div "Back Thank you! Thank you for completing this survey. ﻿We are still quite early…" at bounding box center [640, 210] width 548 height 1193
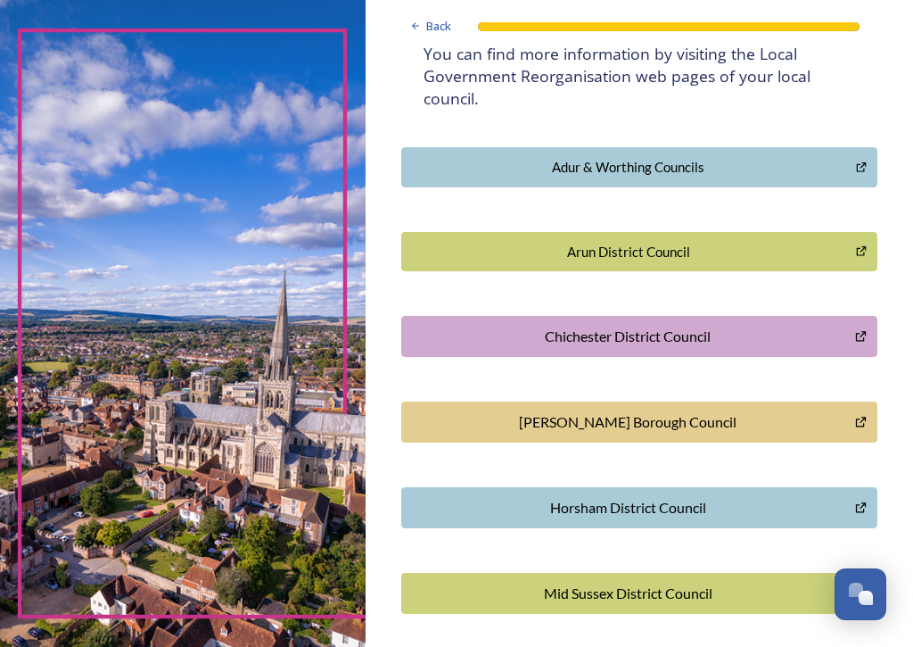
scroll to position [391, 0]
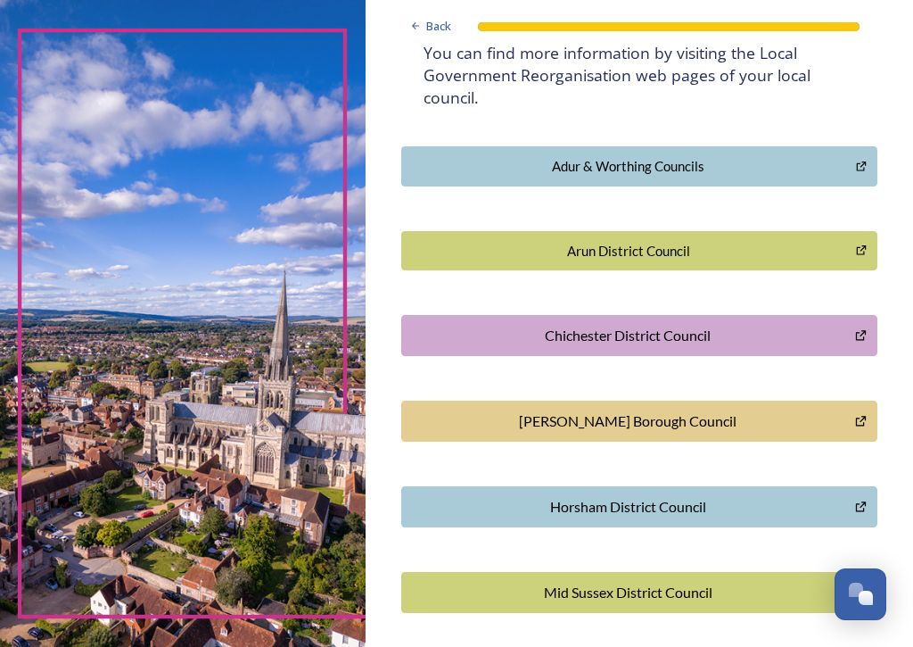
click at [861, 589] on div "Open Chat" at bounding box center [866, 597] width 14 height 14
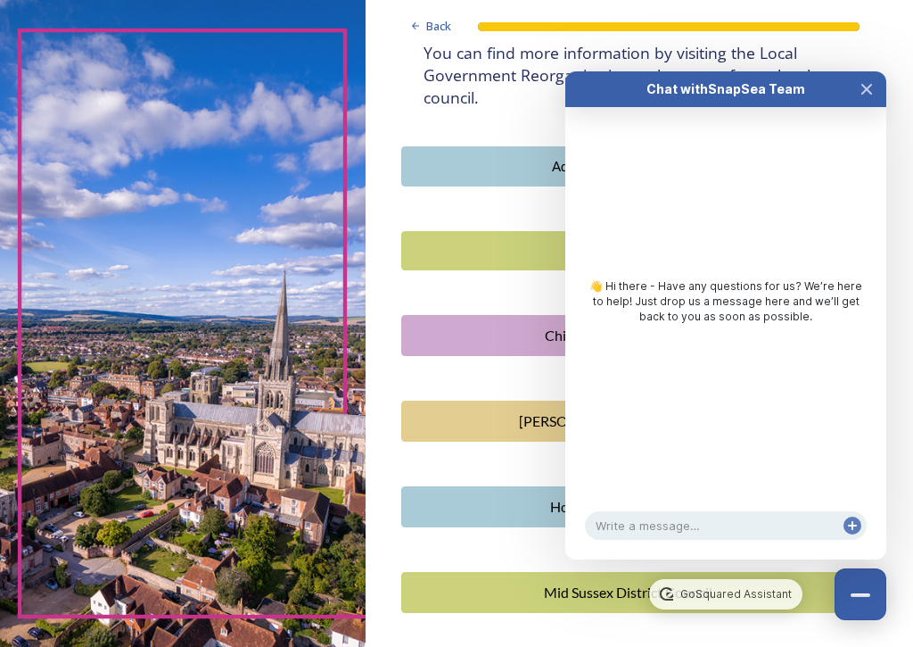
click at [874, 83] on button "Close Chat" at bounding box center [866, 89] width 39 height 36
